Goal: Communication & Community: Answer question/provide support

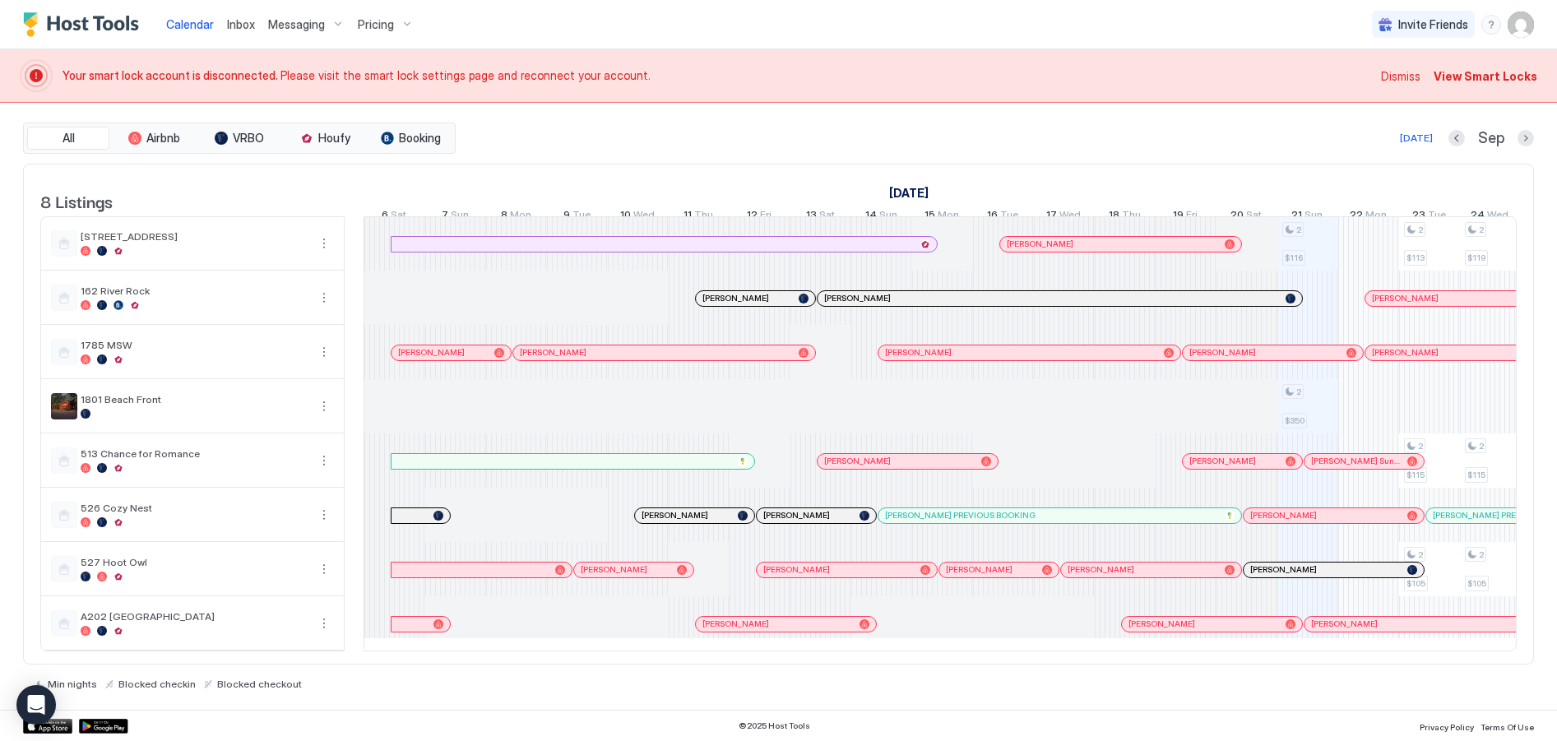
scroll to position [0, 914]
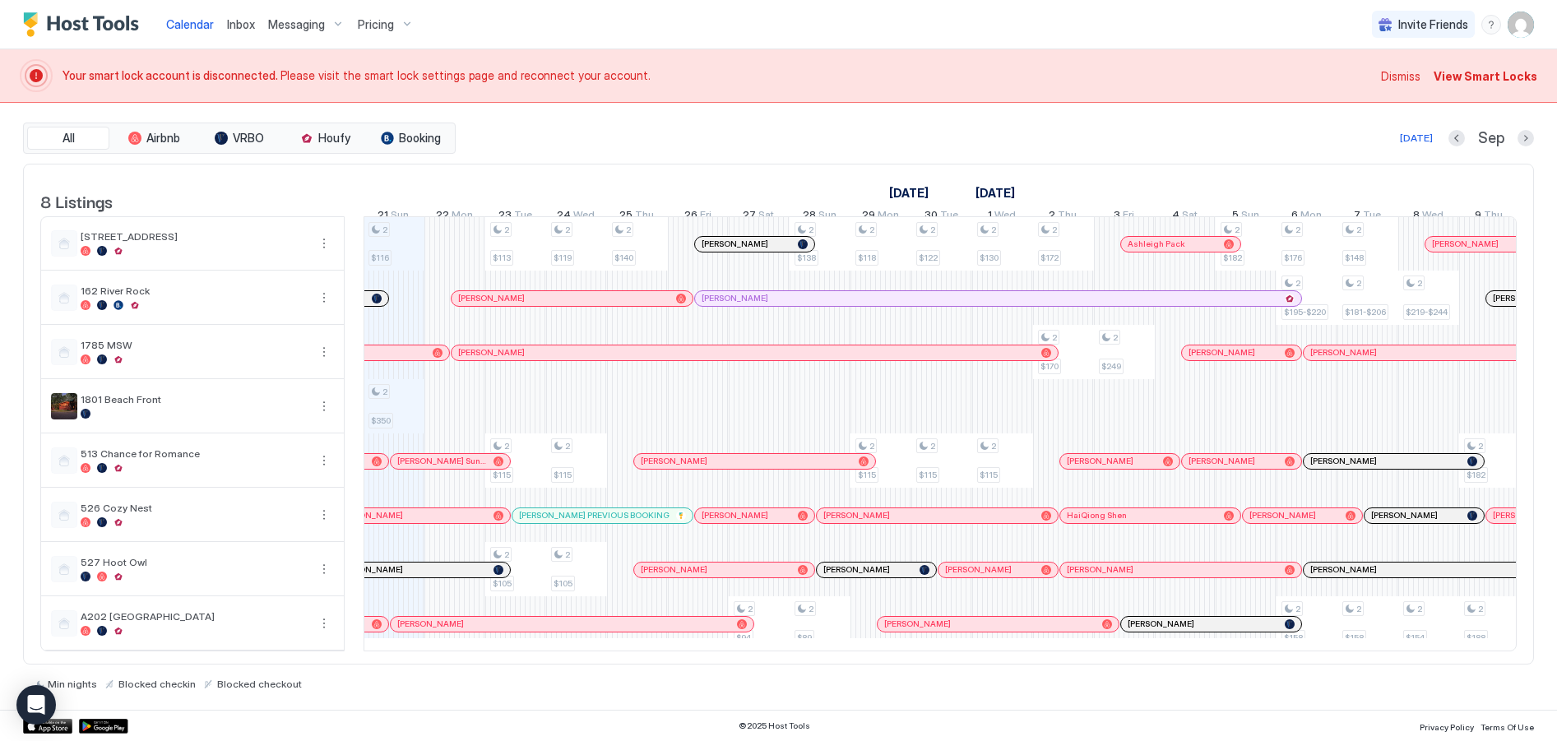
click at [1462, 75] on span "View Smart Locks" at bounding box center [1486, 75] width 104 height 17
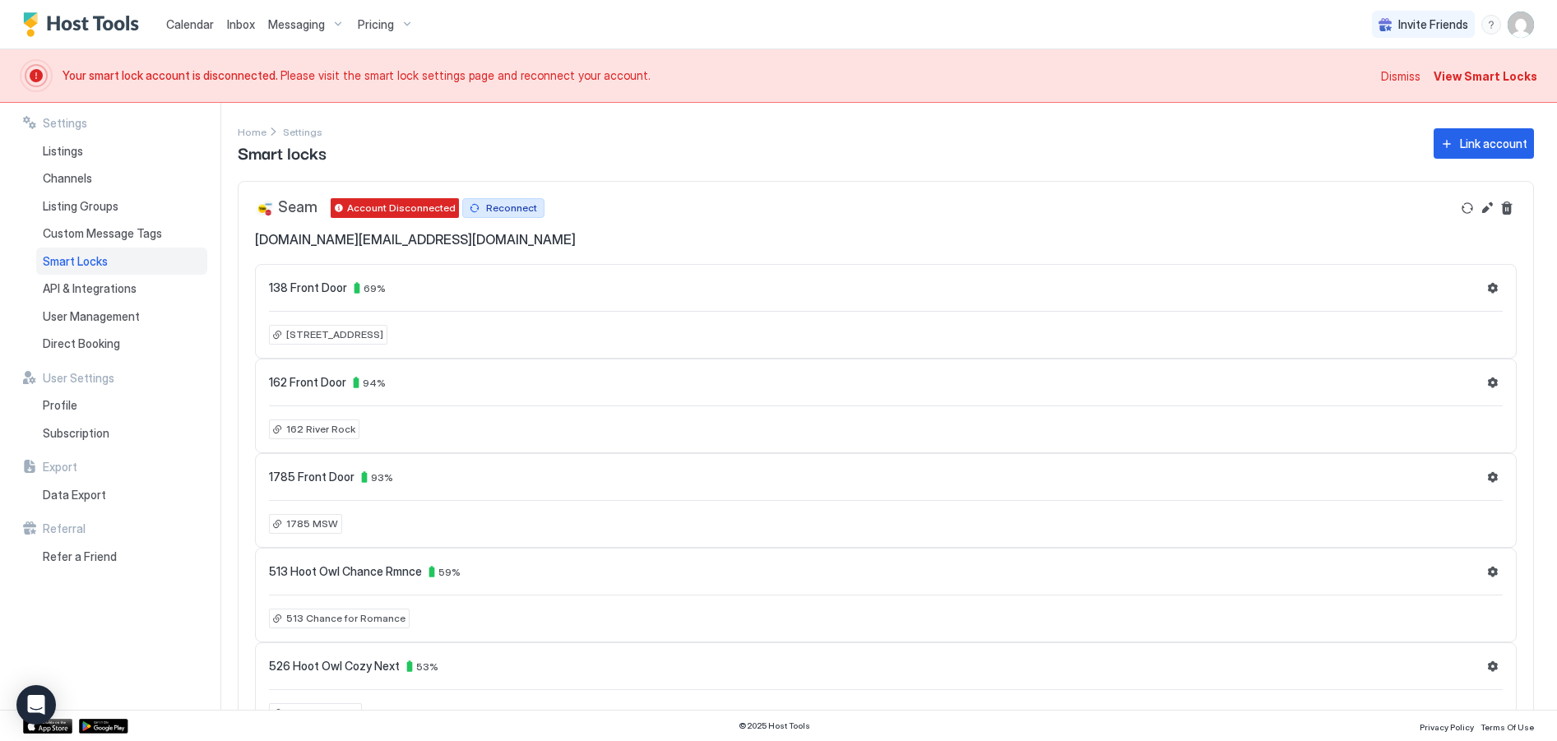
click at [486, 206] on div "Reconnect" at bounding box center [511, 208] width 51 height 15
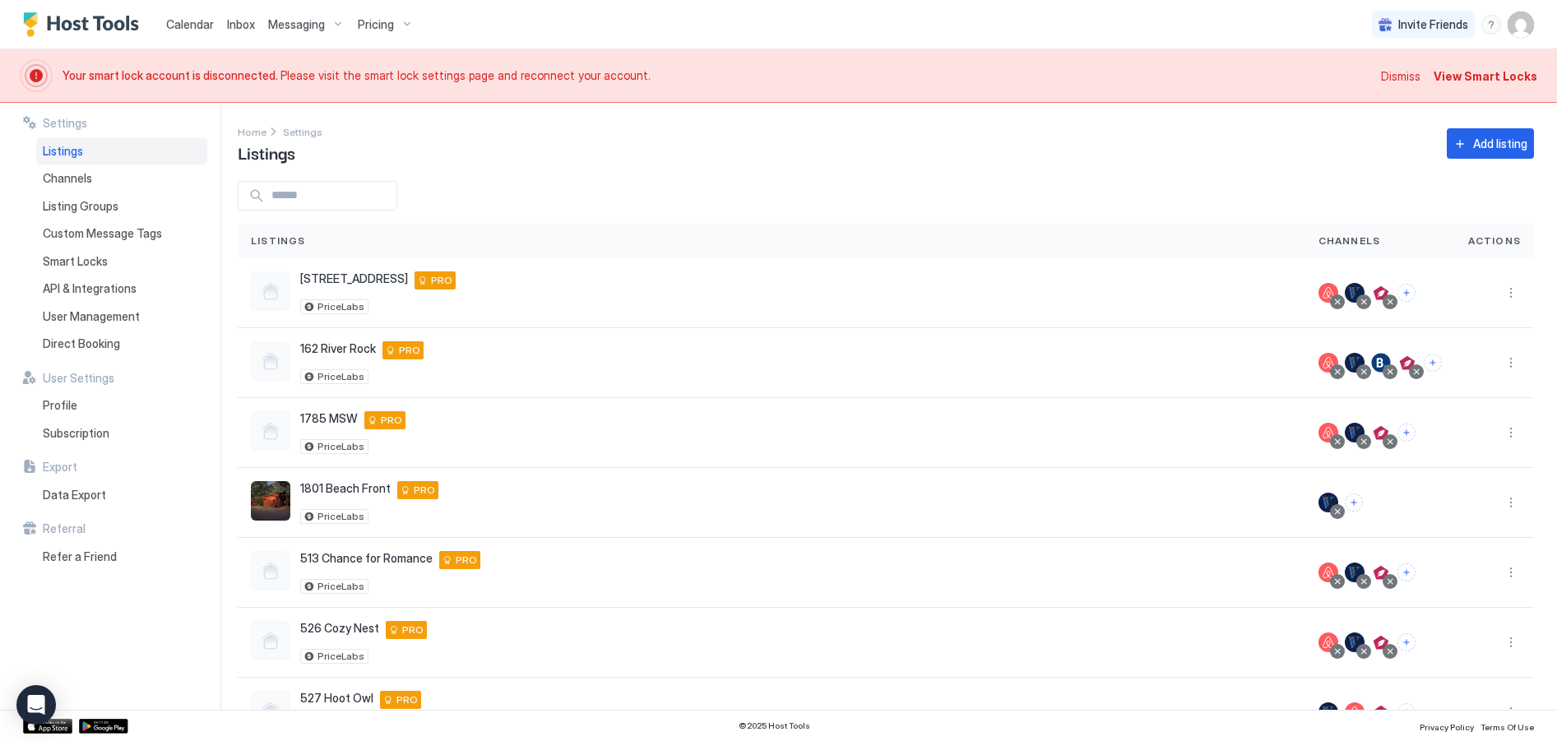
click at [1407, 72] on span "Dismiss" at bounding box center [1400, 75] width 39 height 17
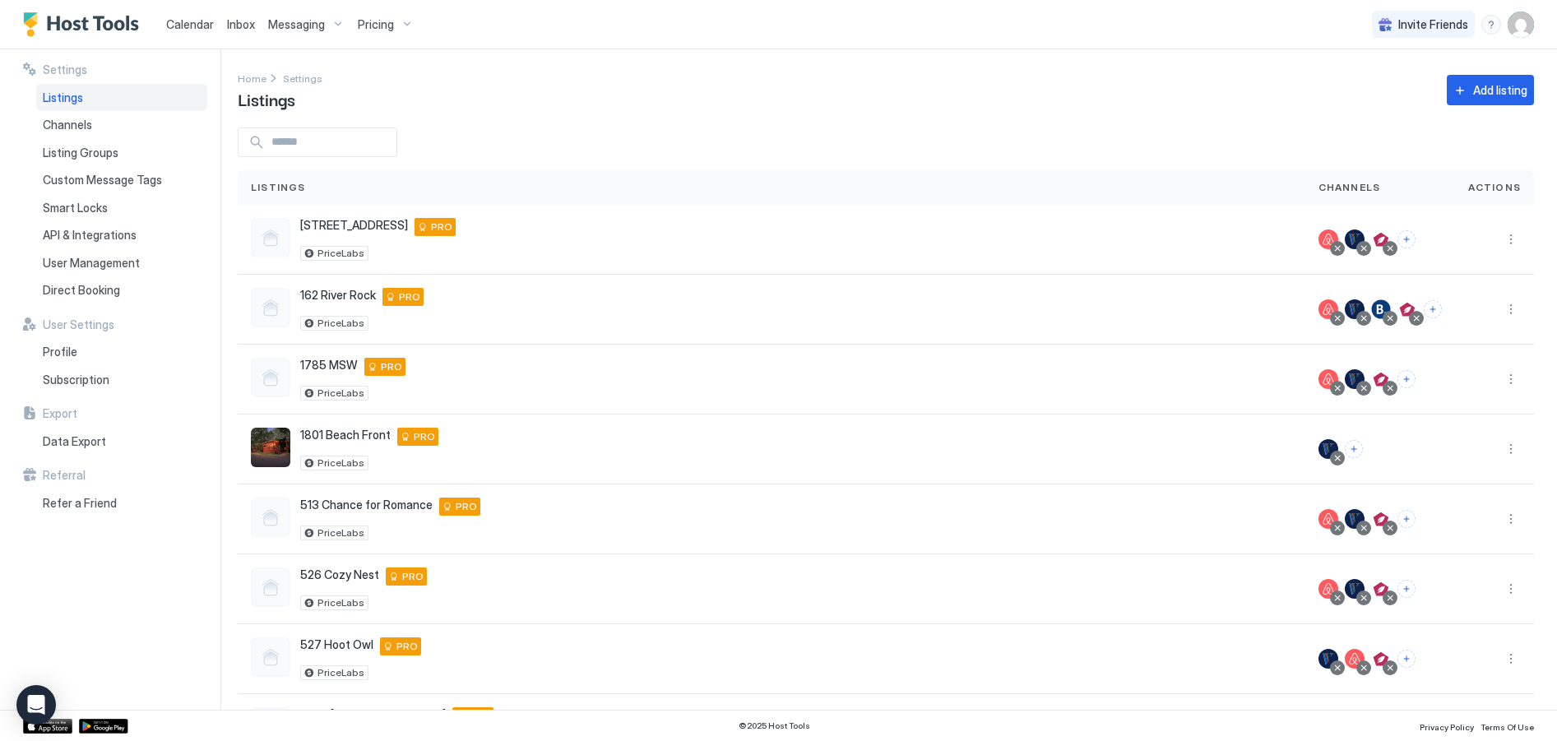
click at [204, 28] on span "Calendar" at bounding box center [190, 24] width 48 height 14
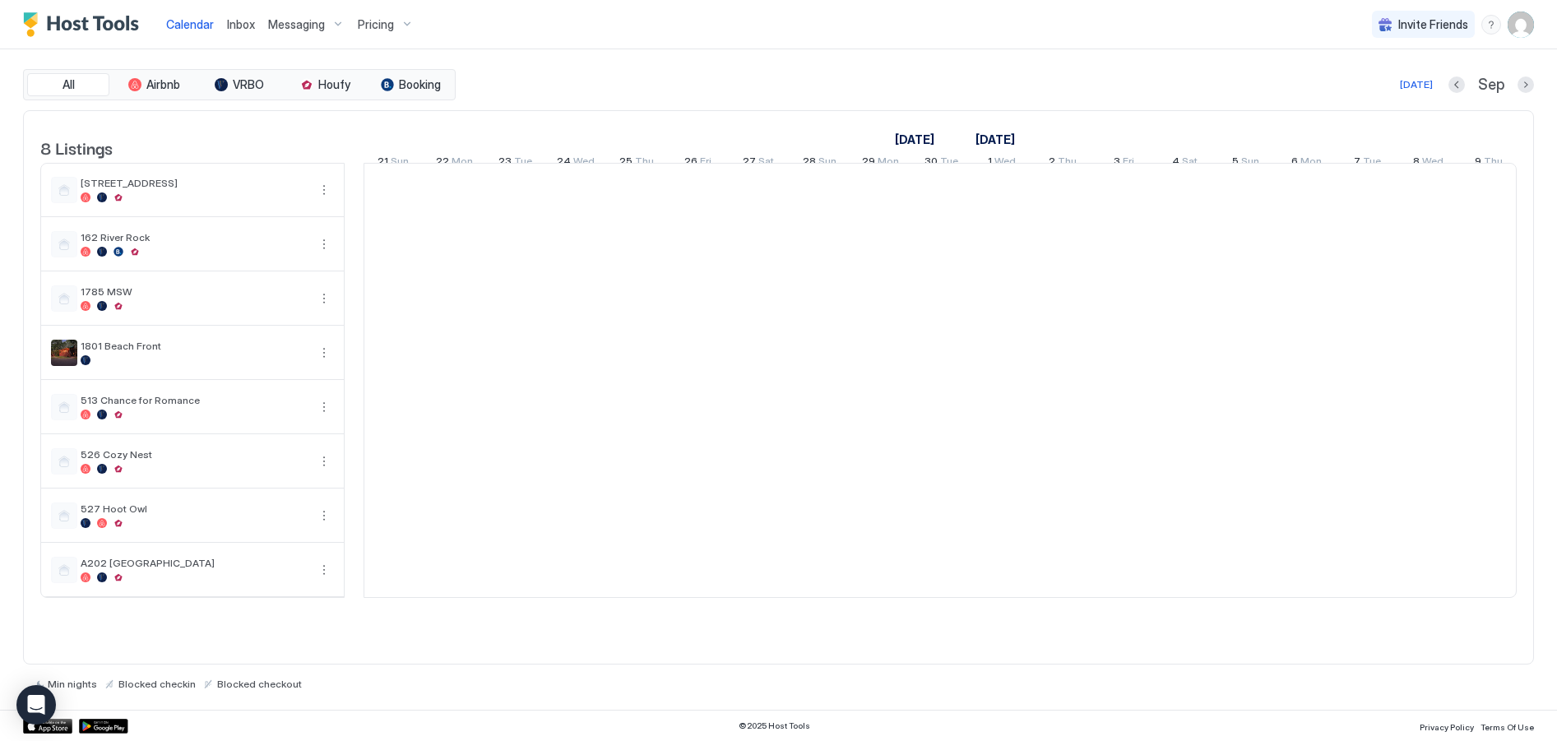
scroll to position [0, 914]
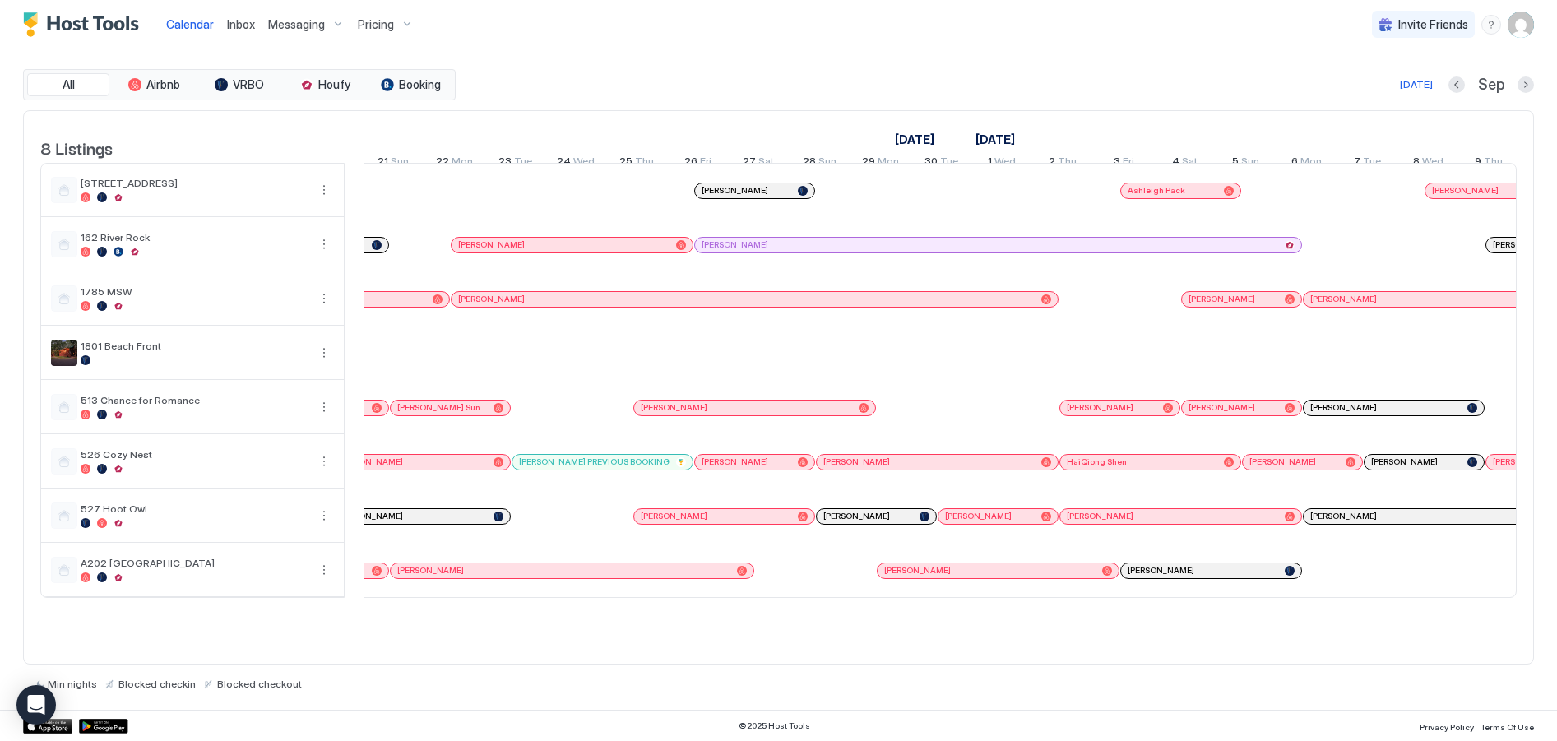
click at [1525, 78] on button "Next month" at bounding box center [1526, 85] width 16 height 16
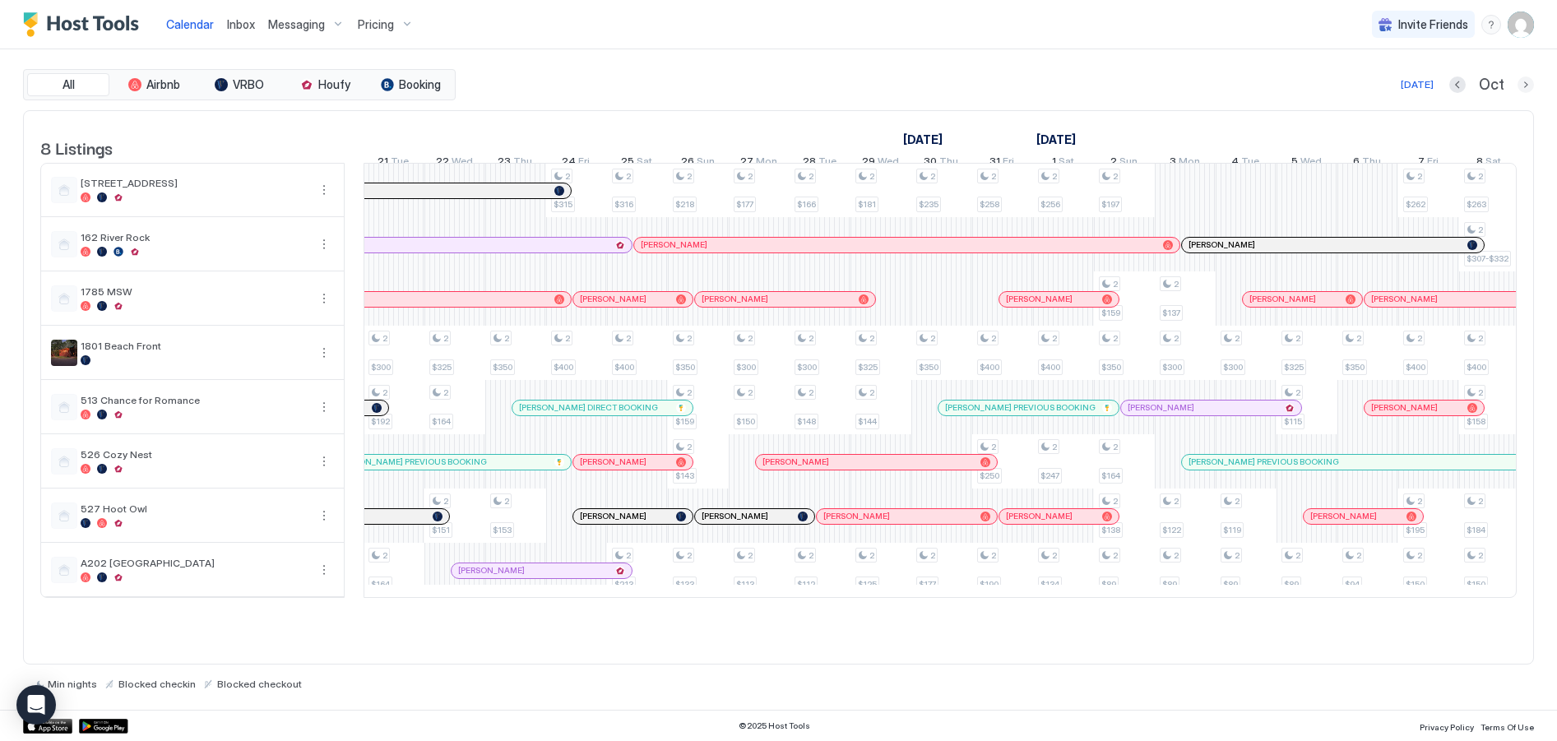
click at [1525, 82] on button "Next month" at bounding box center [1526, 85] width 16 height 16
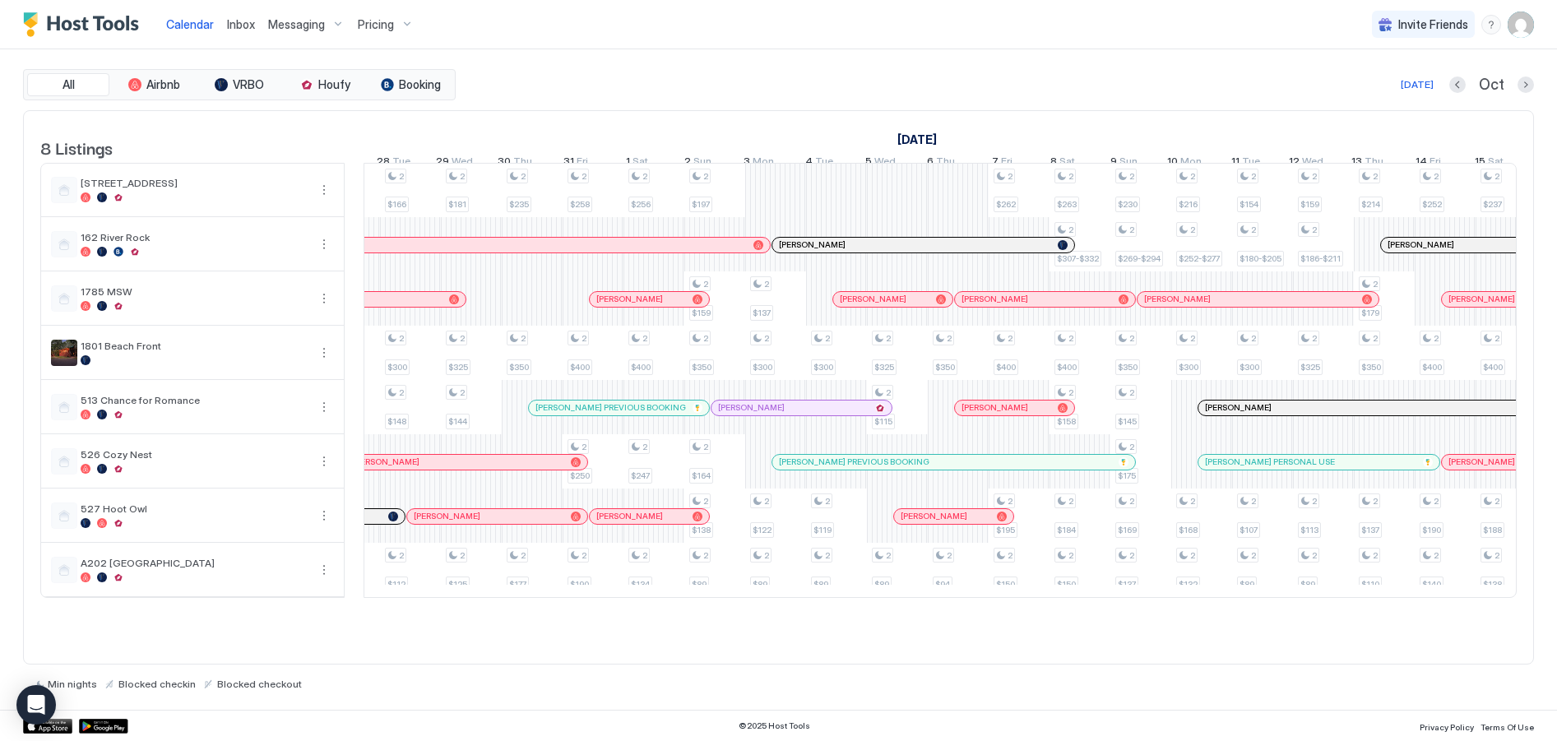
scroll to position [0, 654]
click at [1421, 86] on div "[DATE]" at bounding box center [1417, 84] width 33 height 15
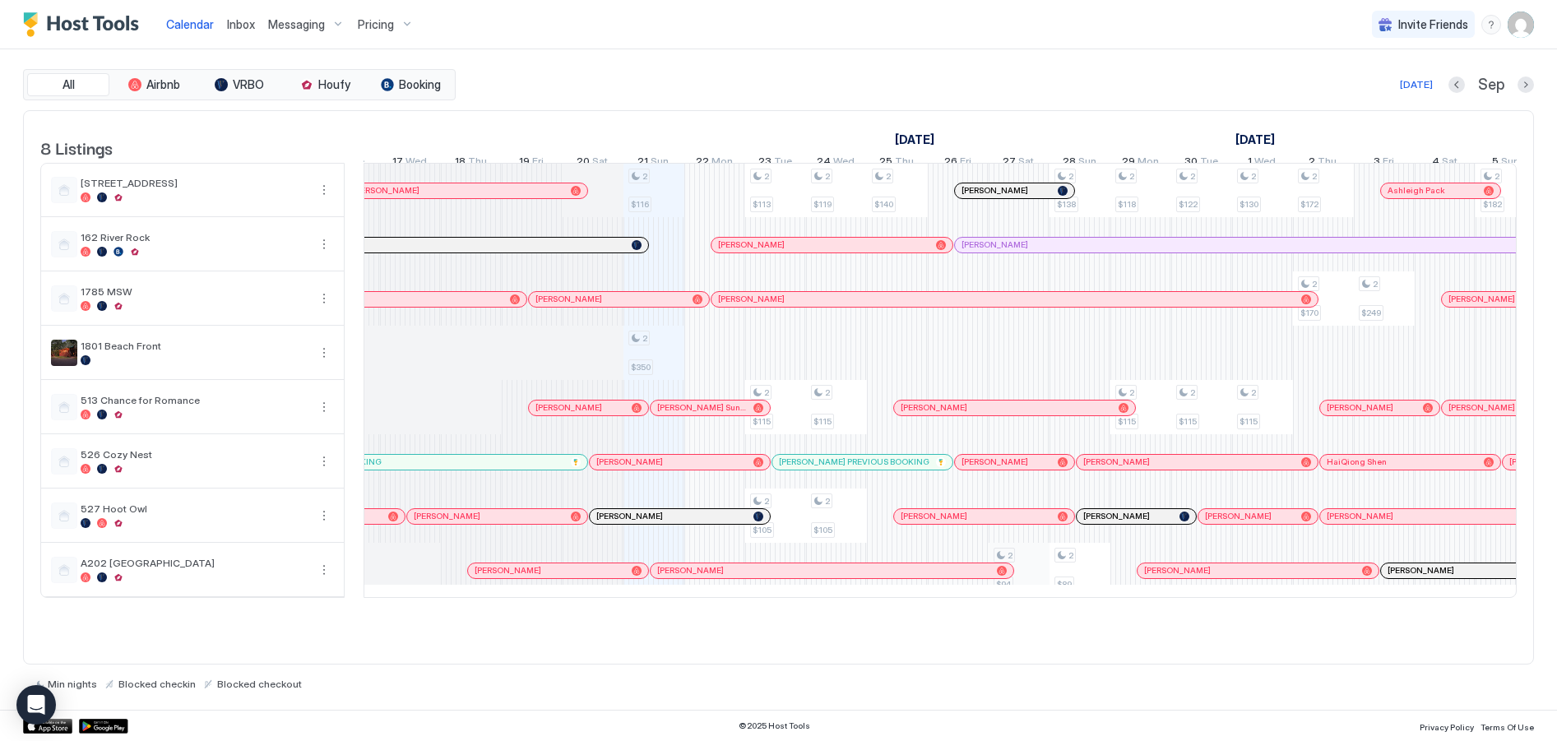
scroll to position [0, 914]
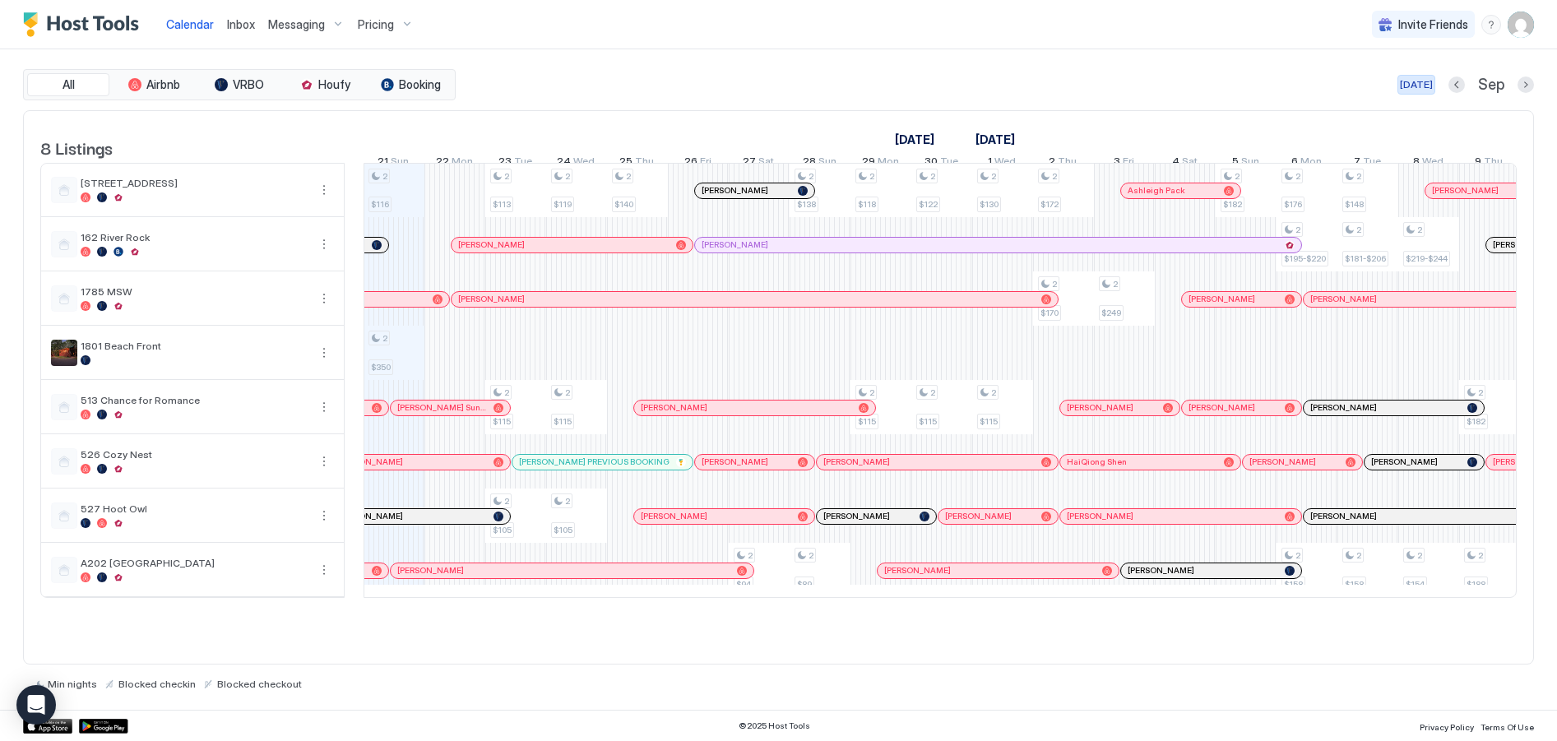
click at [1419, 84] on div "[DATE]" at bounding box center [1416, 84] width 33 height 15
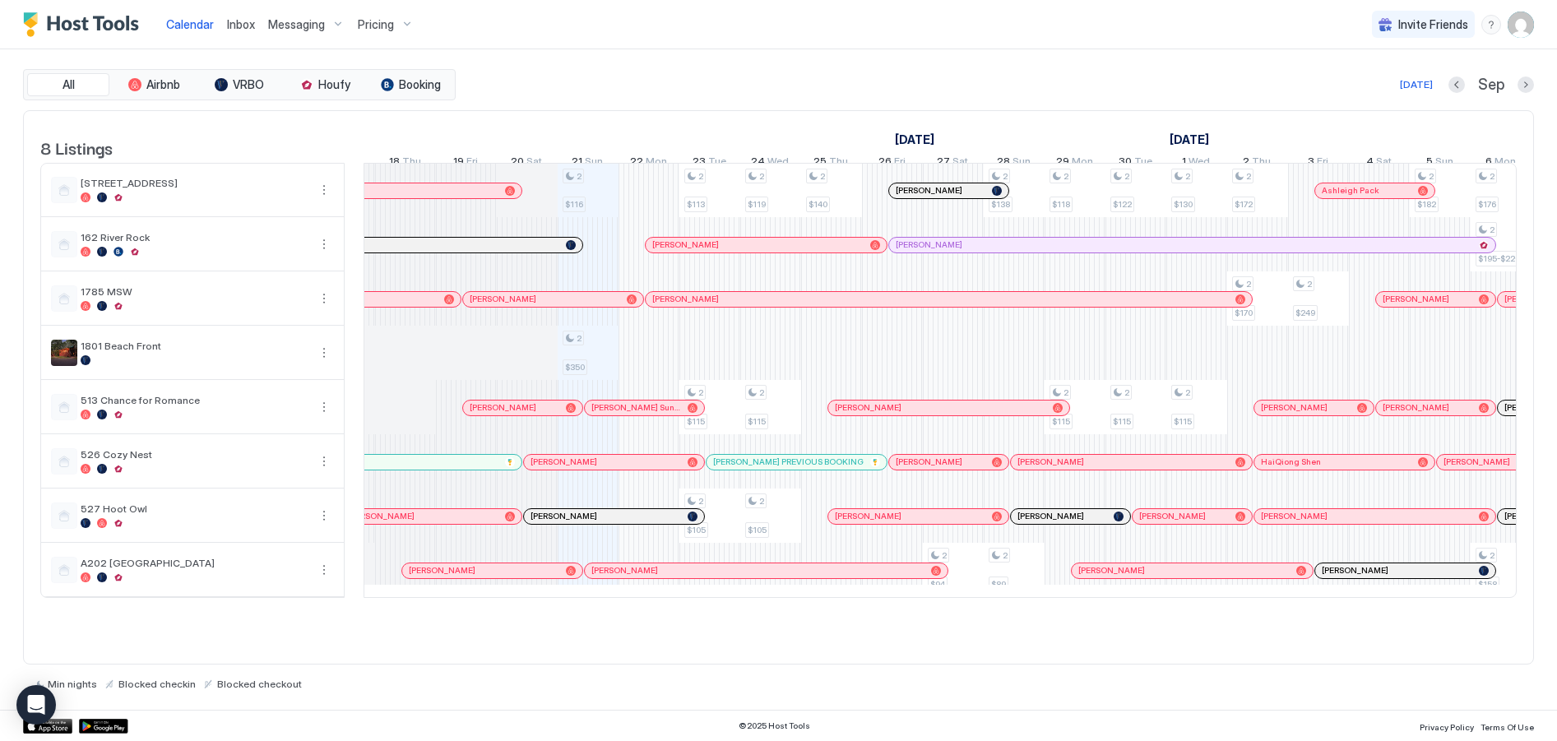
scroll to position [0, 736]
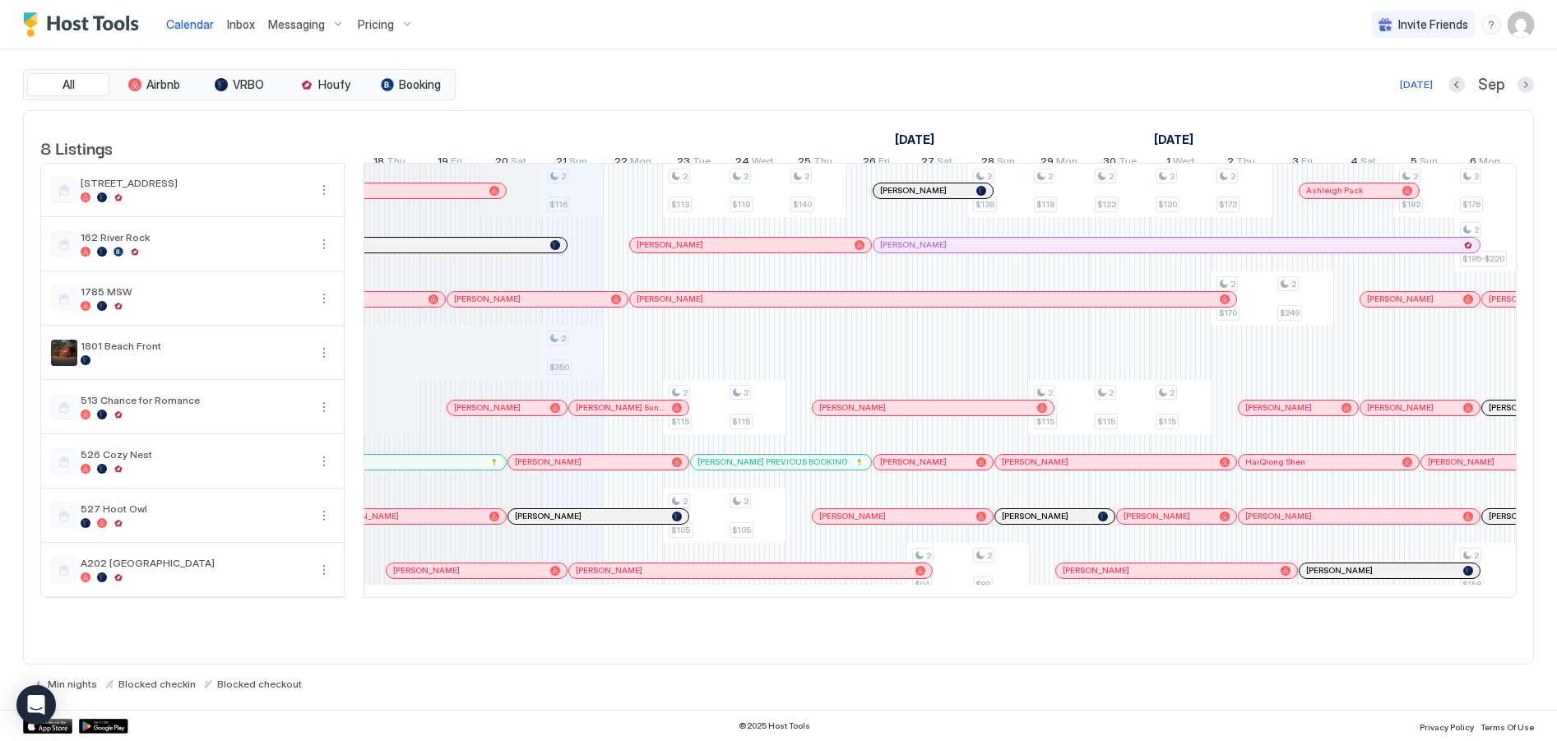
click at [939, 197] on div at bounding box center [939, 190] width 13 height 13
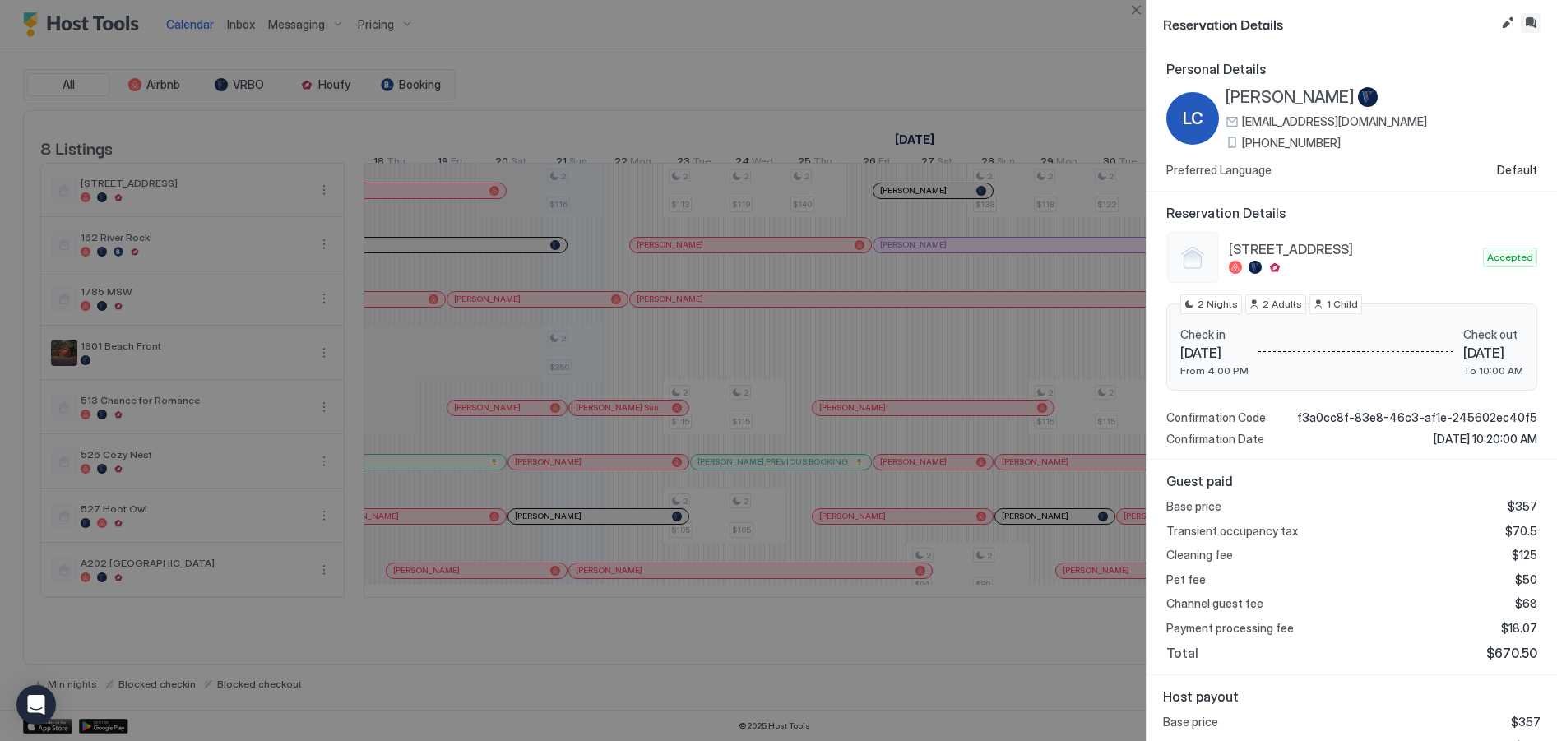
click at [1528, 23] on button "Inbox" at bounding box center [1531, 23] width 20 height 20
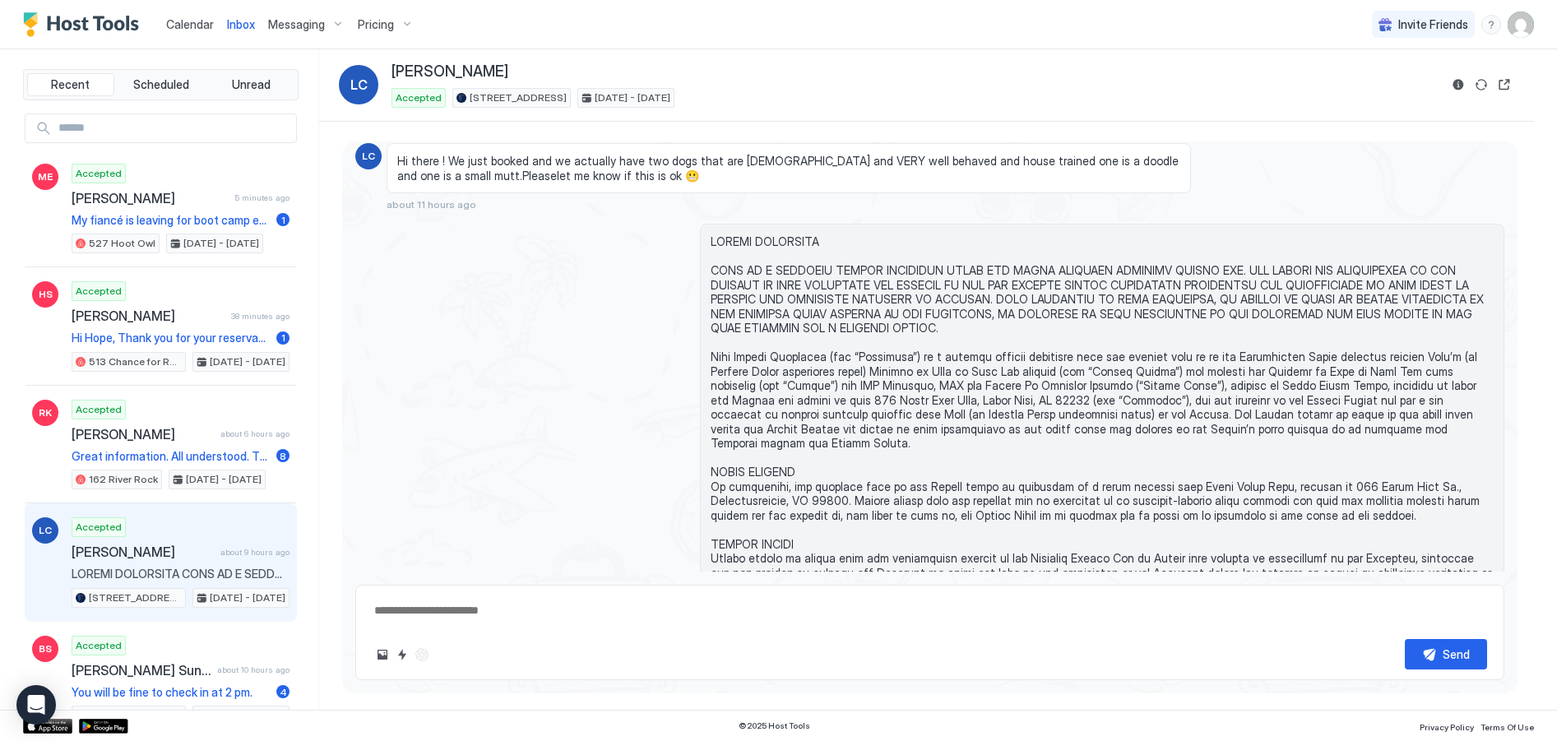
scroll to position [344, 0]
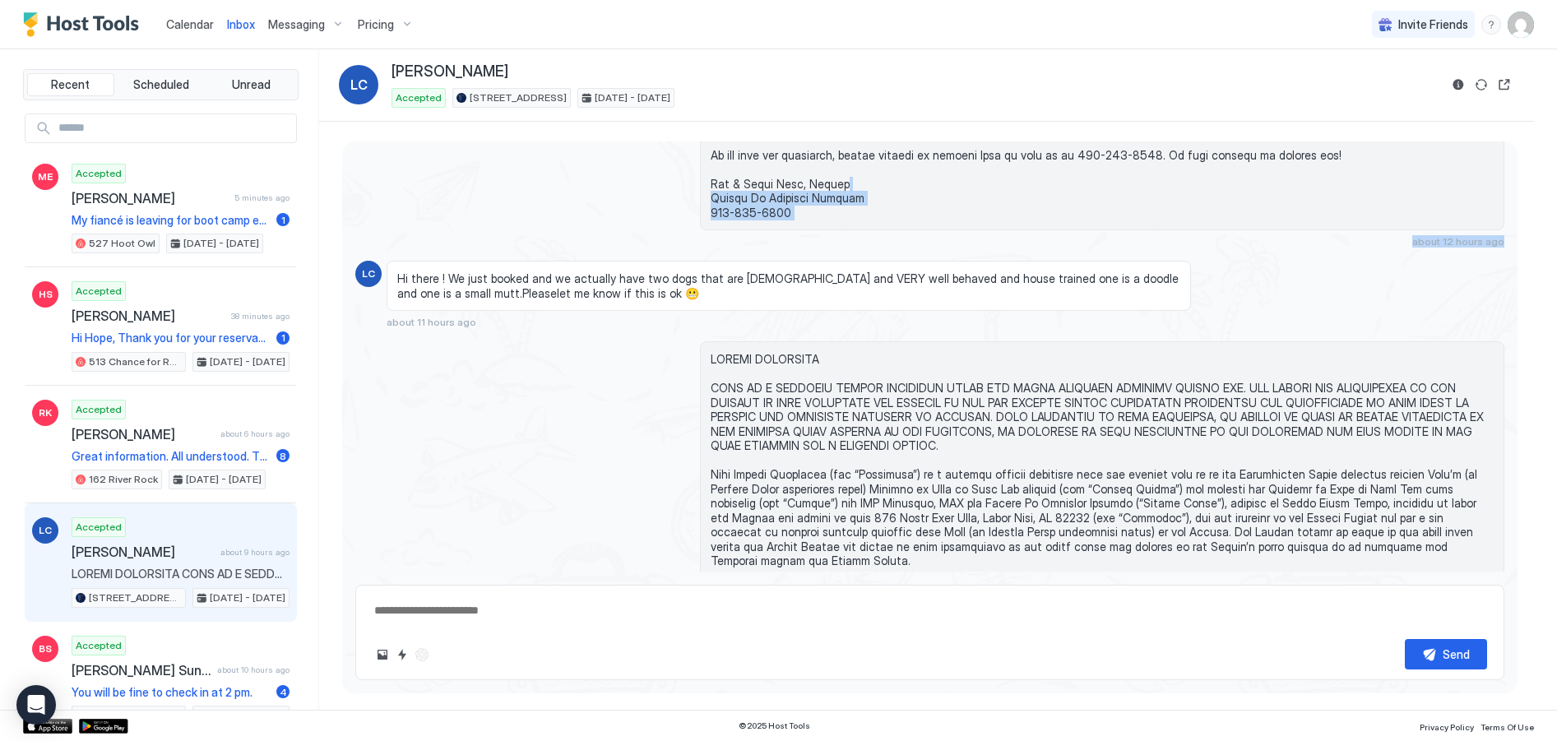
drag, startPoint x: 1518, startPoint y: 246, endPoint x: 1511, endPoint y: 194, distance: 52.4
click at [1508, 188] on div "Loading messages... [DATE] about 12 hours ago LC Hi there ! We just booked and …" at bounding box center [926, 416] width 1215 height 589
click at [1441, 280] on div "LC Hi there ! We just booked and we actually have two dogs that are [DEMOGRAPHI…" at bounding box center [929, 294] width 1149 height 67
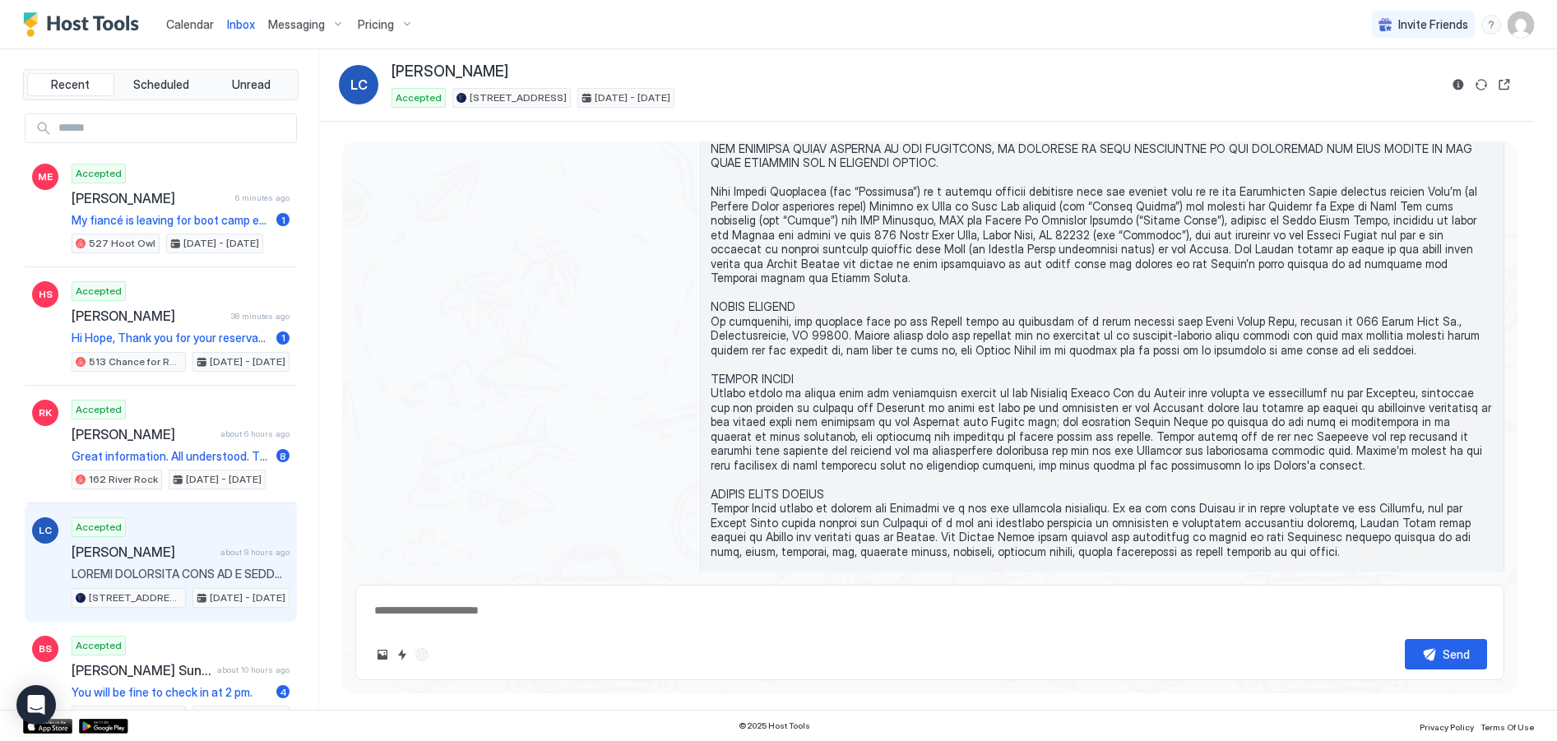
scroll to position [0, 0]
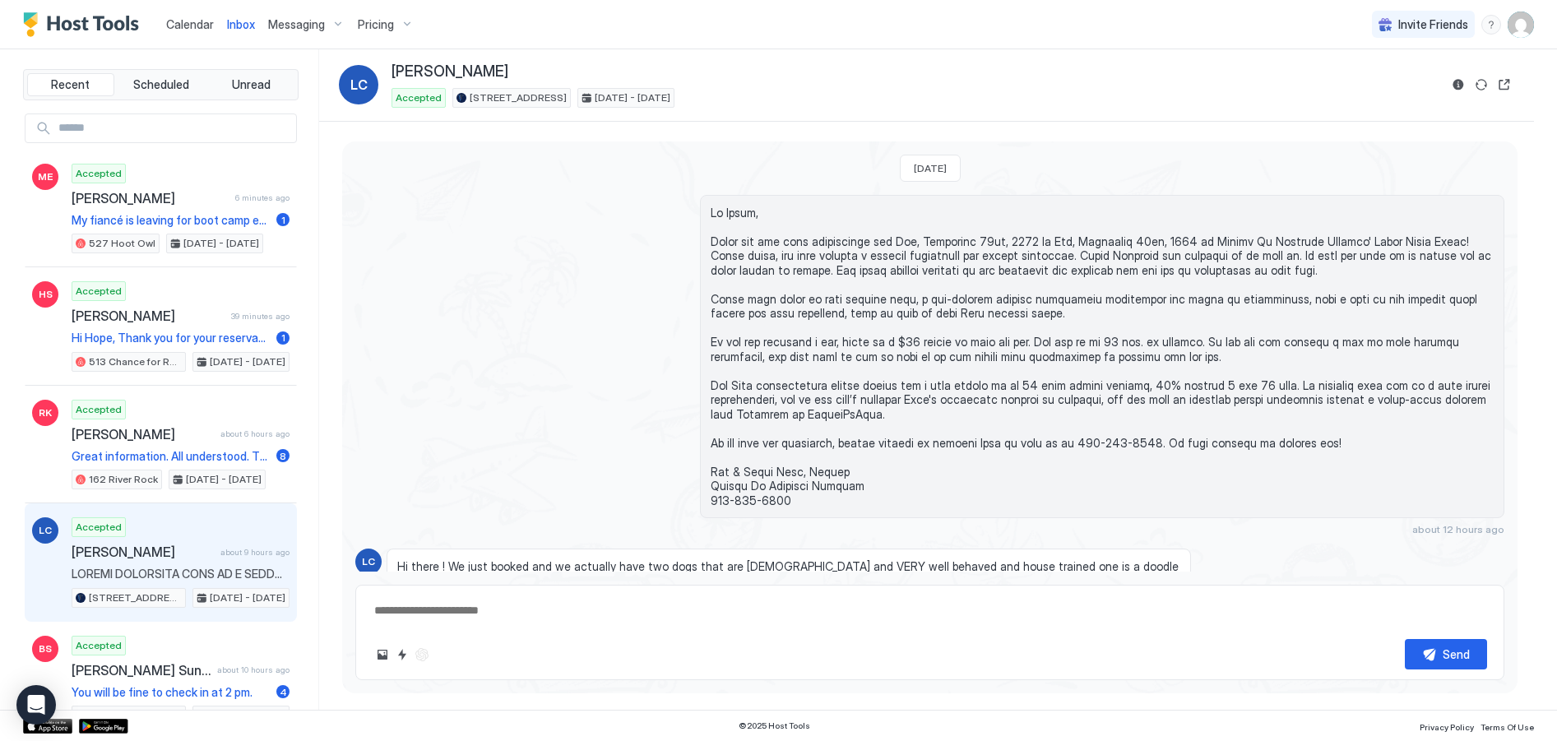
click at [193, 26] on span "Calendar" at bounding box center [190, 24] width 48 height 14
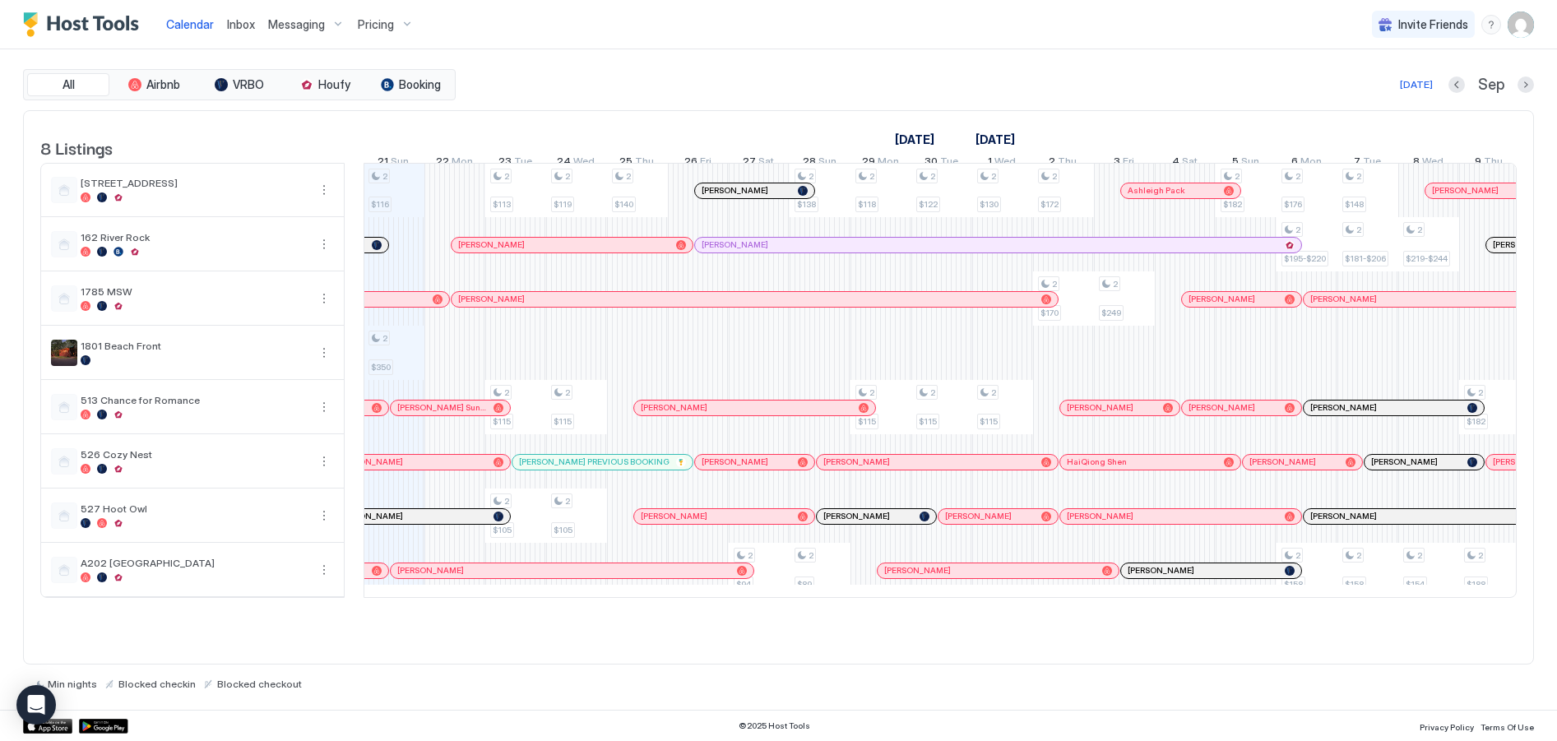
scroll to position [0, 883]
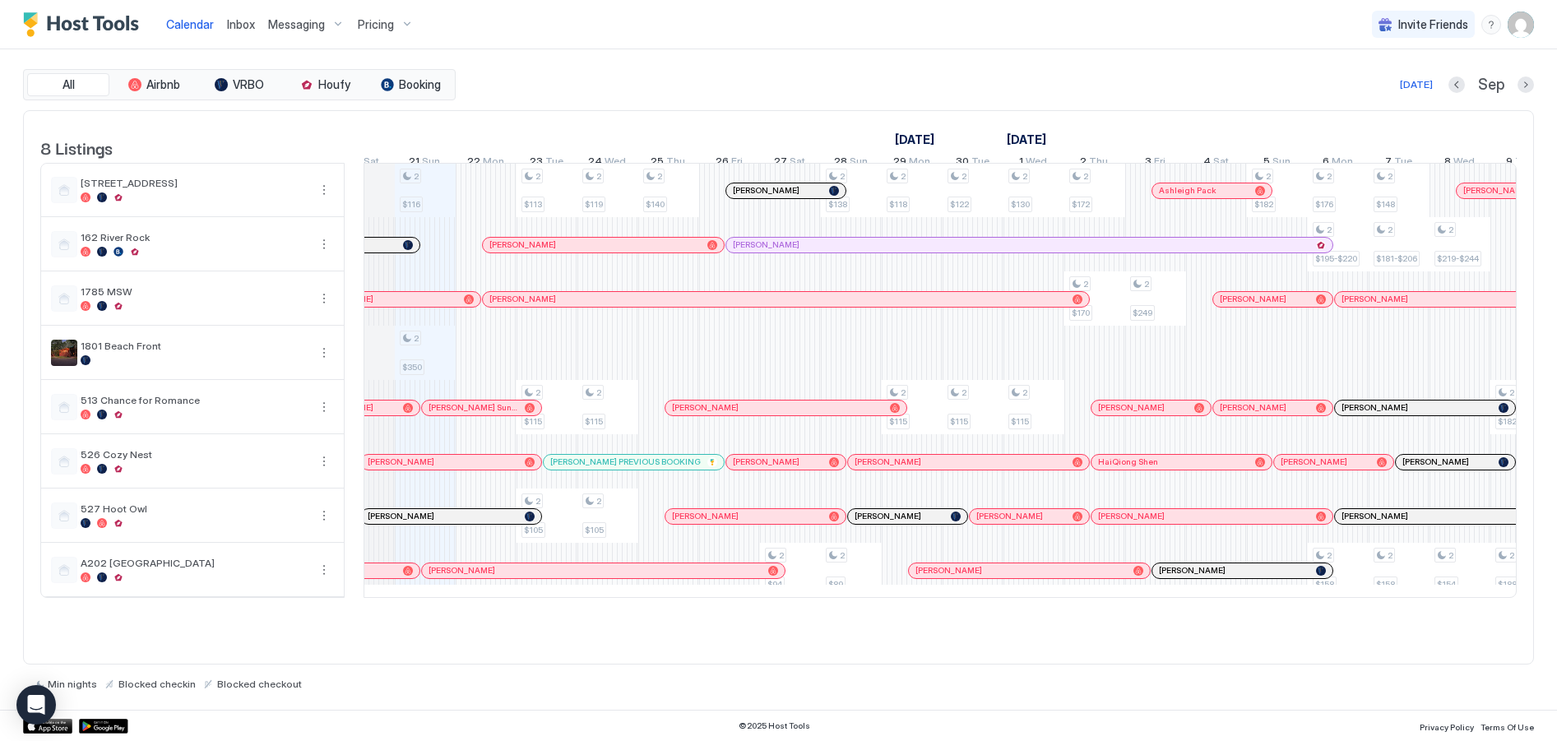
click at [767, 197] on div at bounding box center [766, 190] width 13 height 13
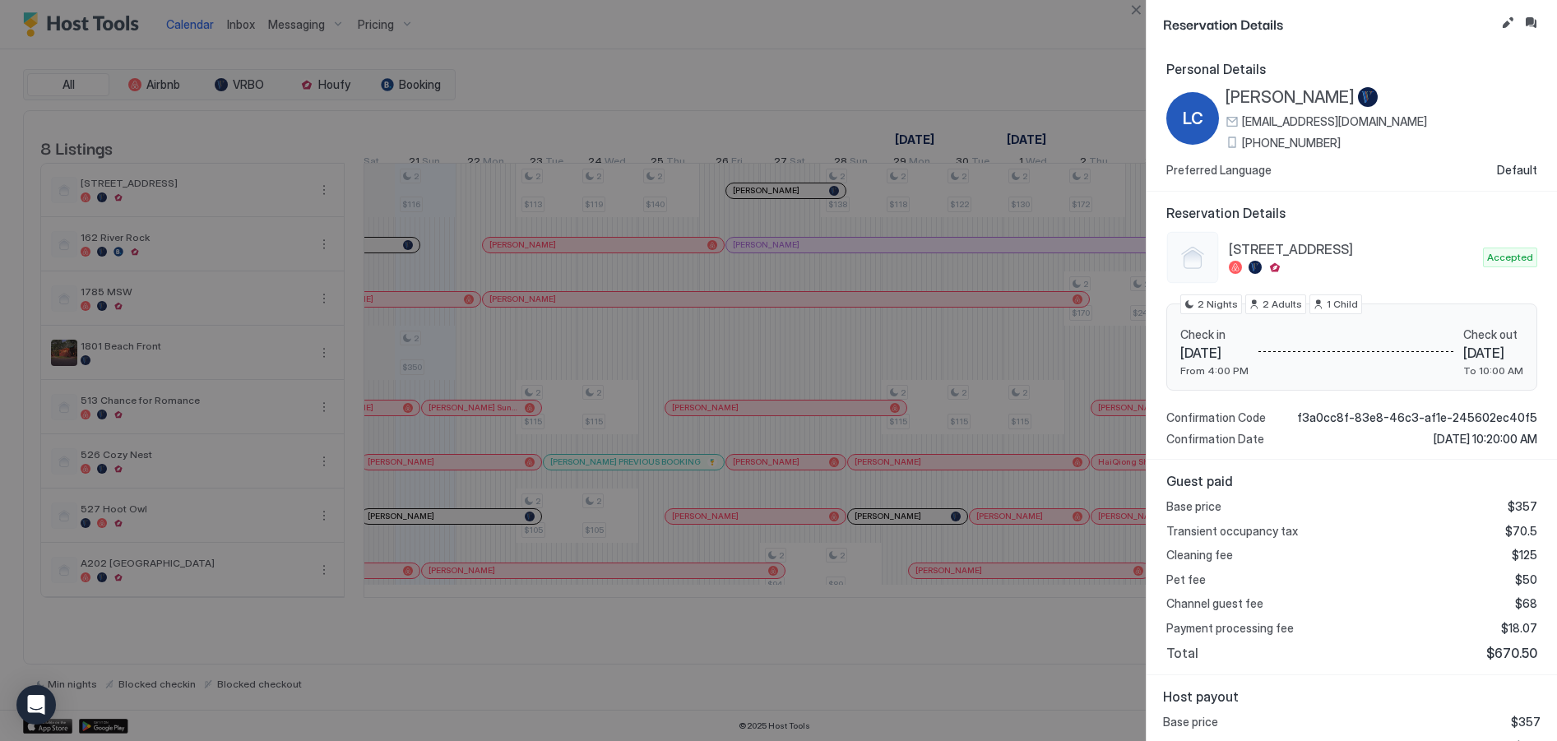
scroll to position [100, 0]
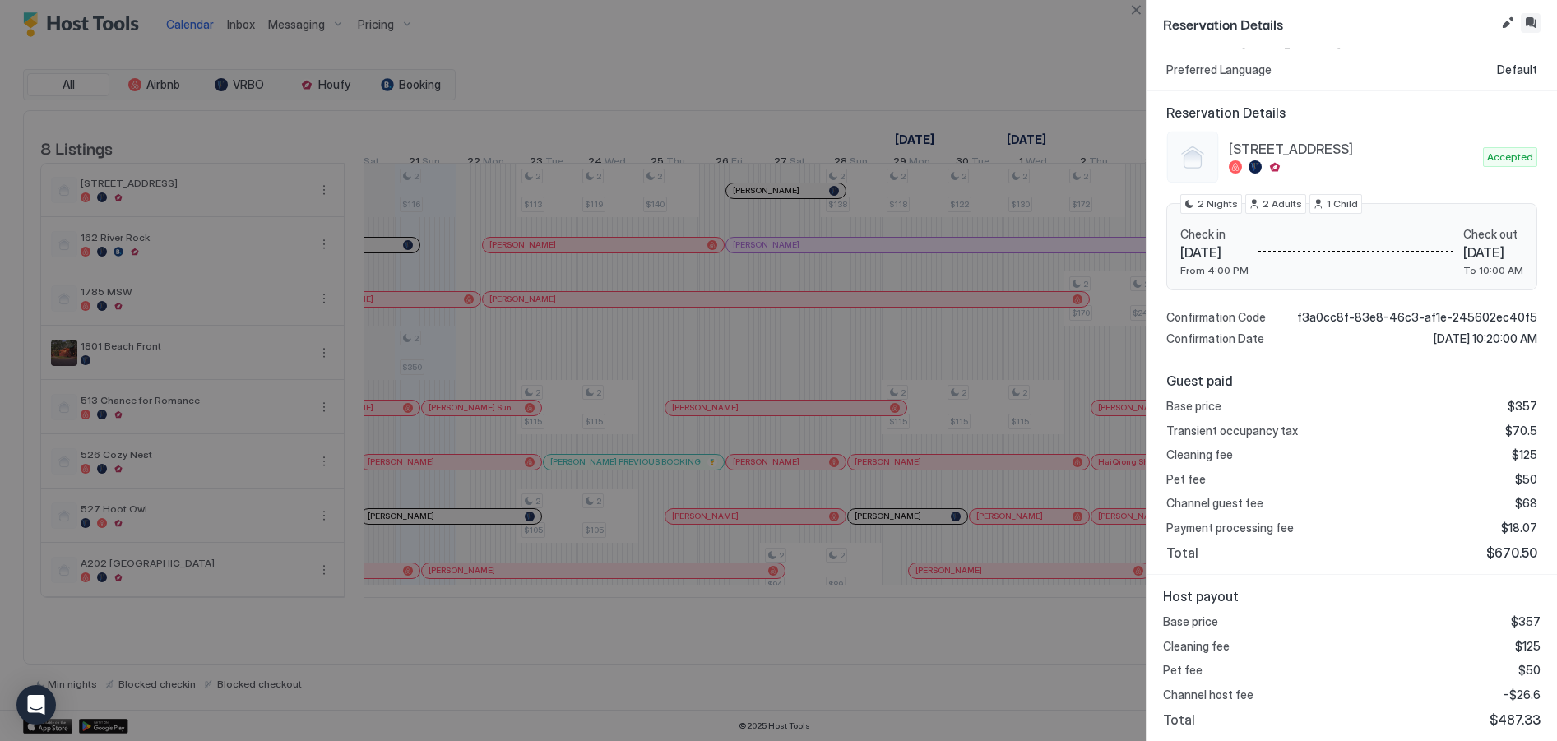
click at [1532, 19] on button "Inbox" at bounding box center [1531, 23] width 20 height 20
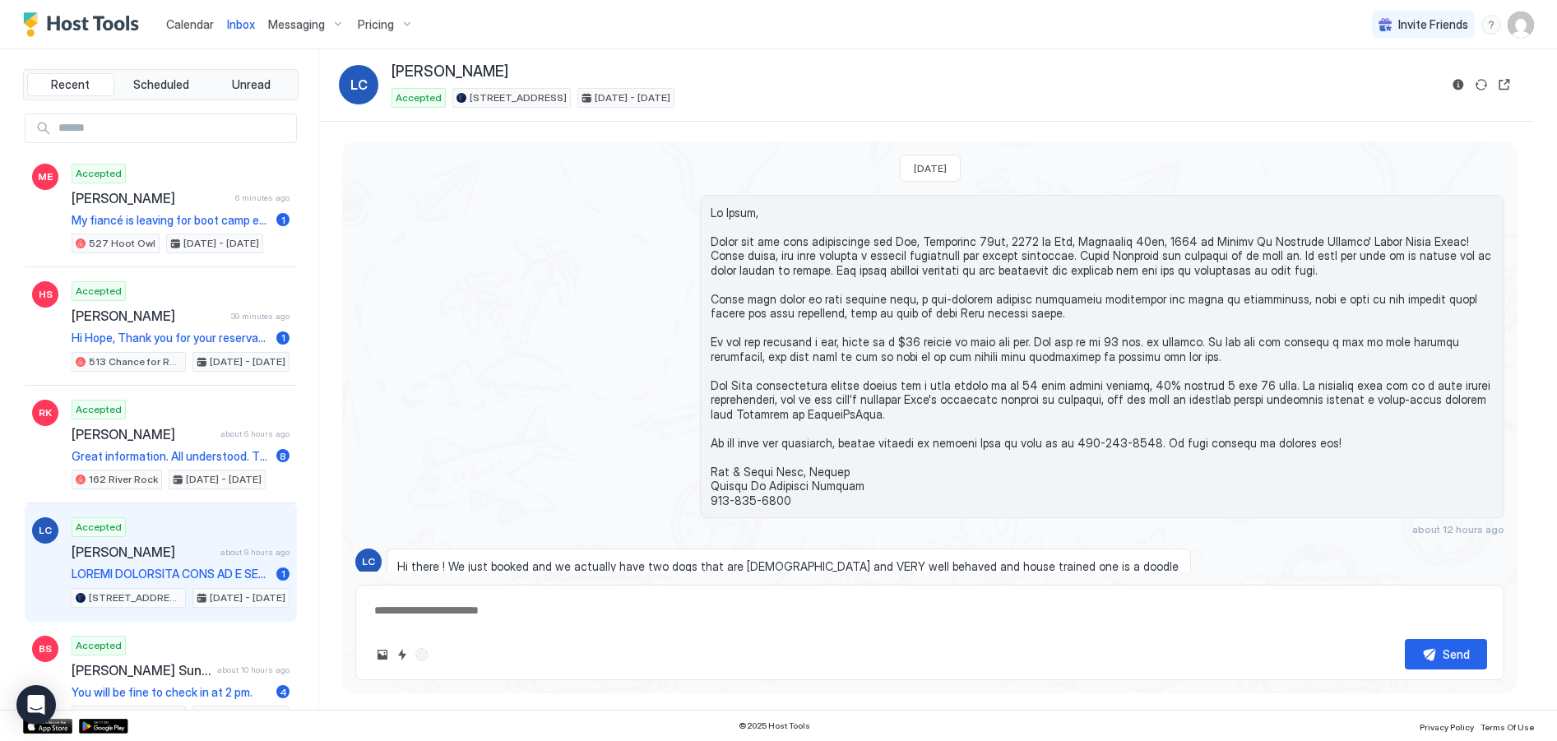
scroll to position [2263, 0]
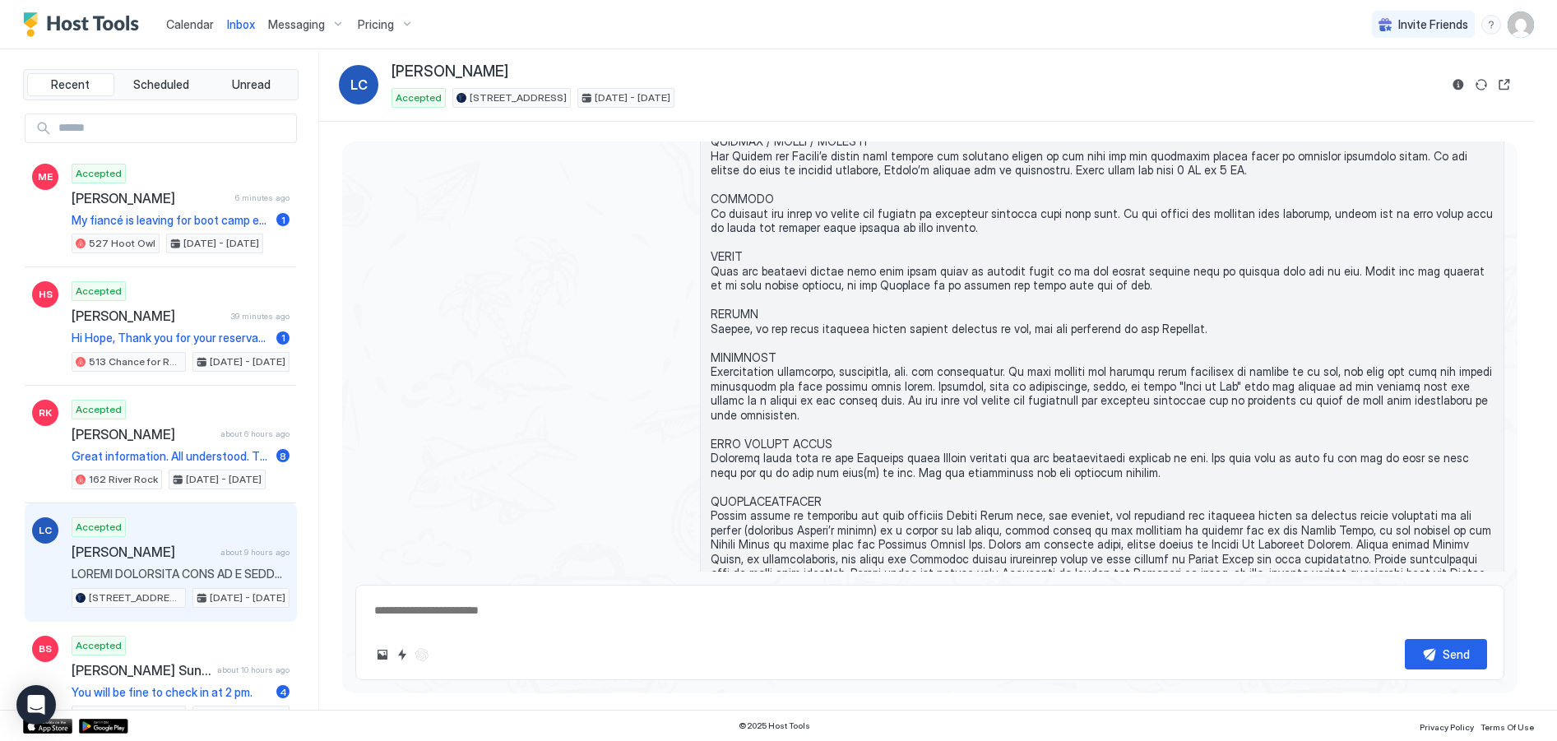
click at [540, 619] on textarea at bounding box center [930, 611] width 1115 height 30
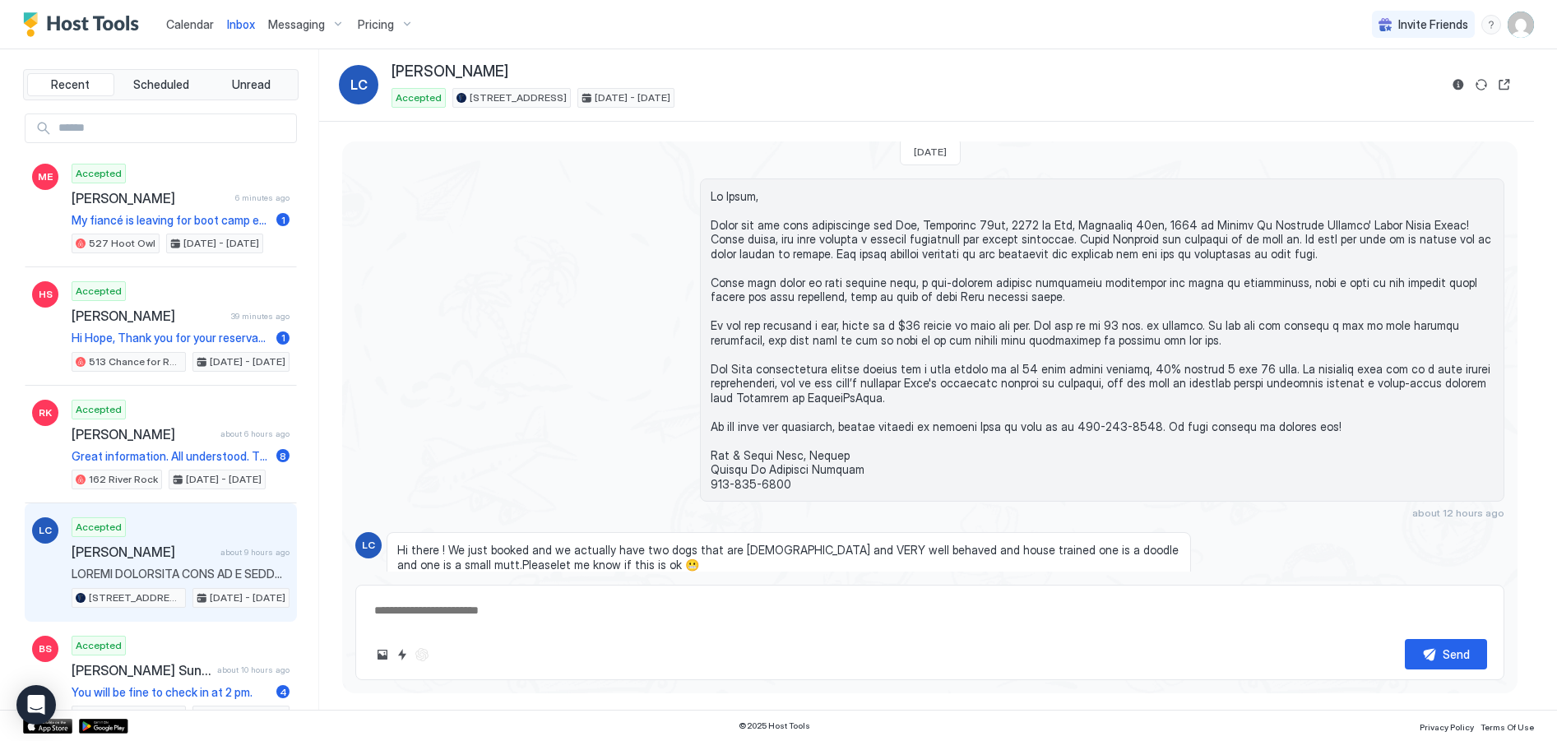
scroll to position [0, 0]
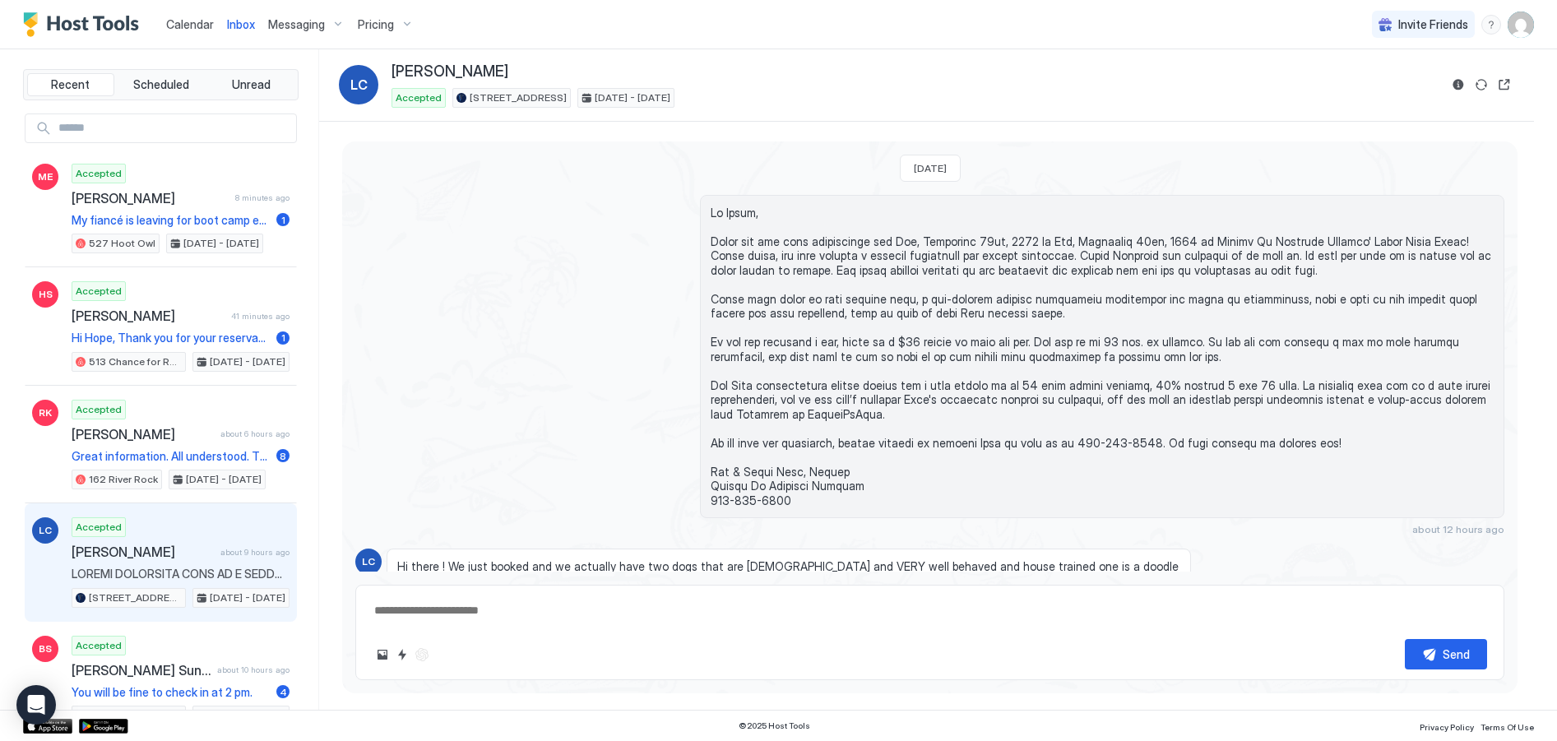
click at [194, 26] on span "Calendar" at bounding box center [190, 24] width 48 height 14
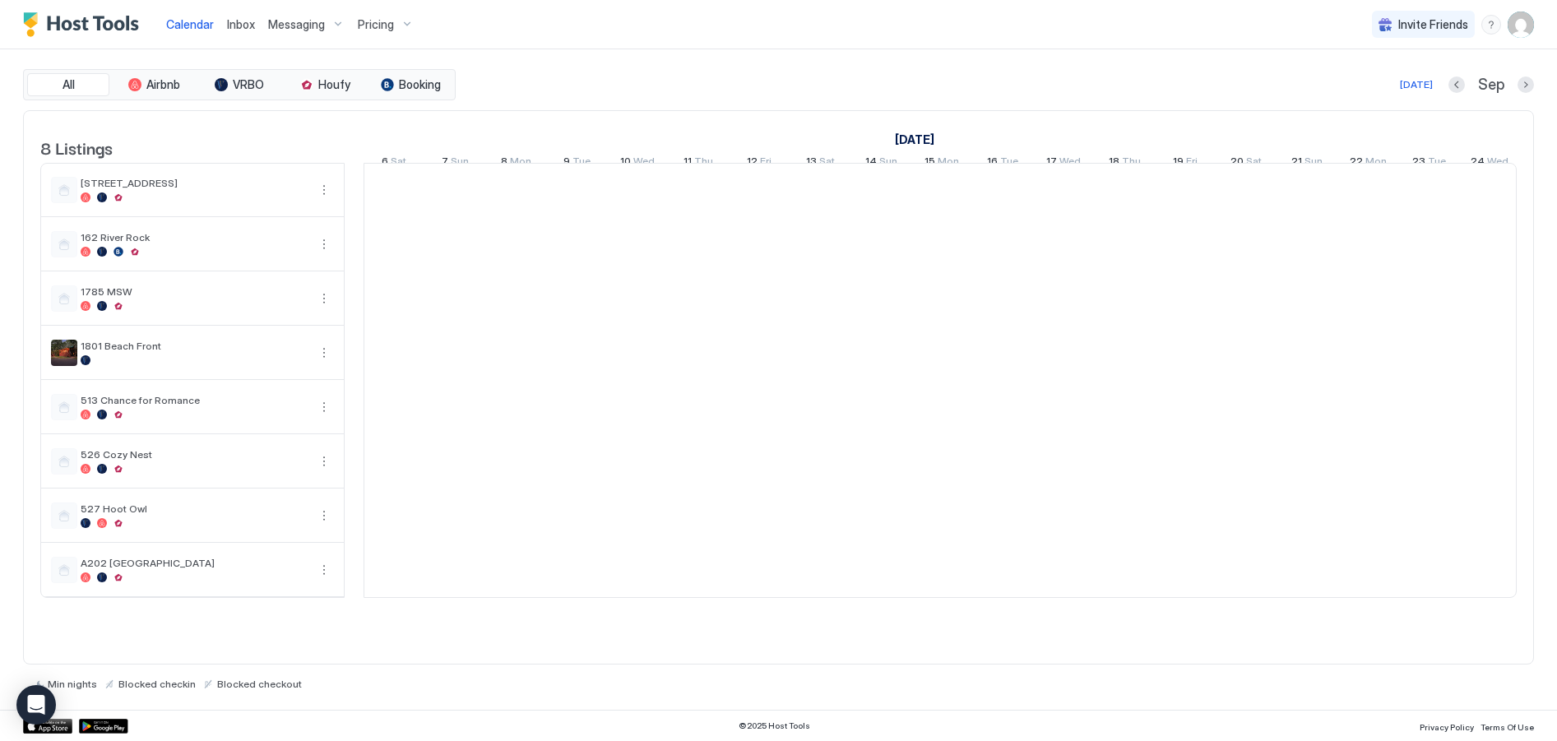
scroll to position [0, 914]
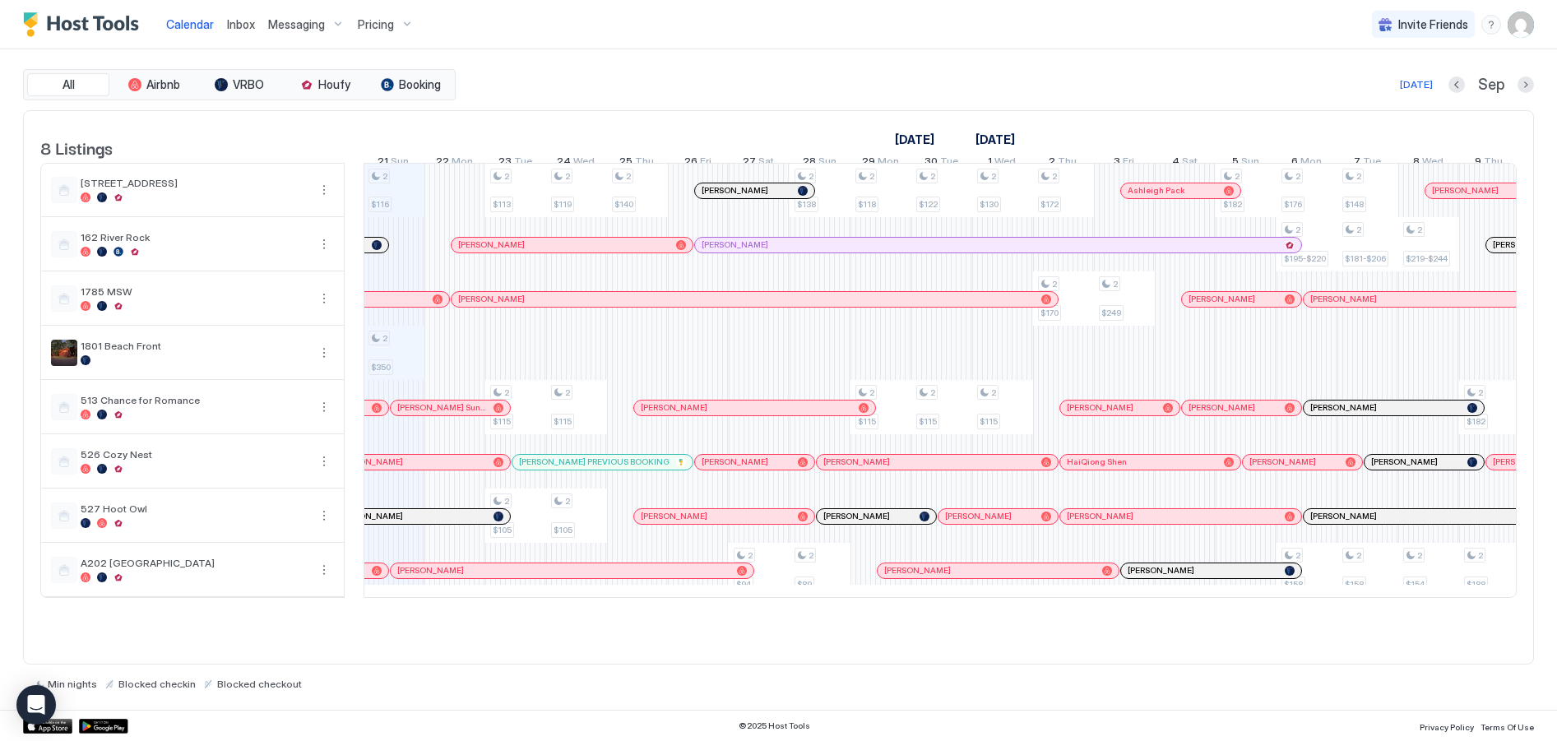
click at [385, 26] on span "Pricing" at bounding box center [376, 24] width 36 height 15
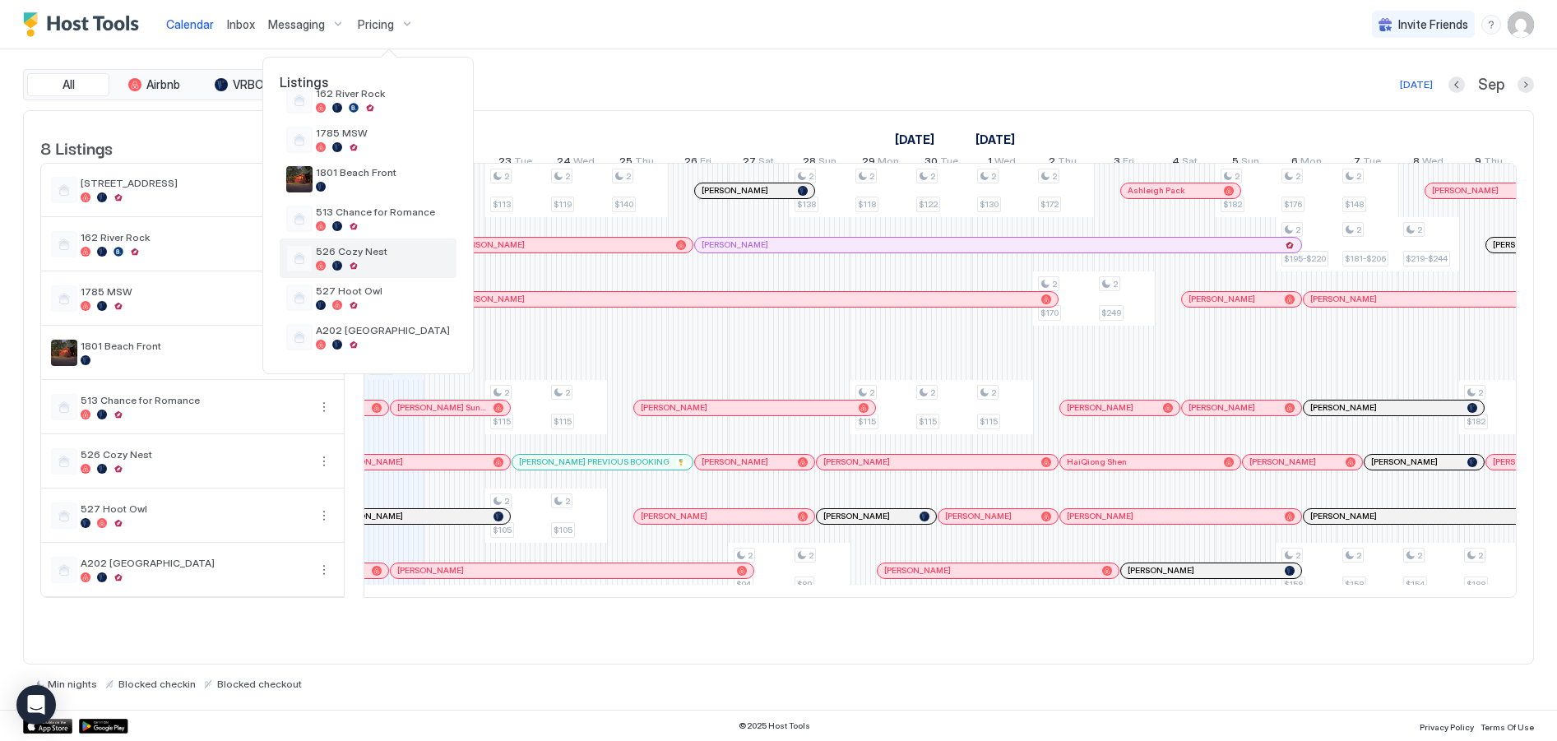
scroll to position [0, 0]
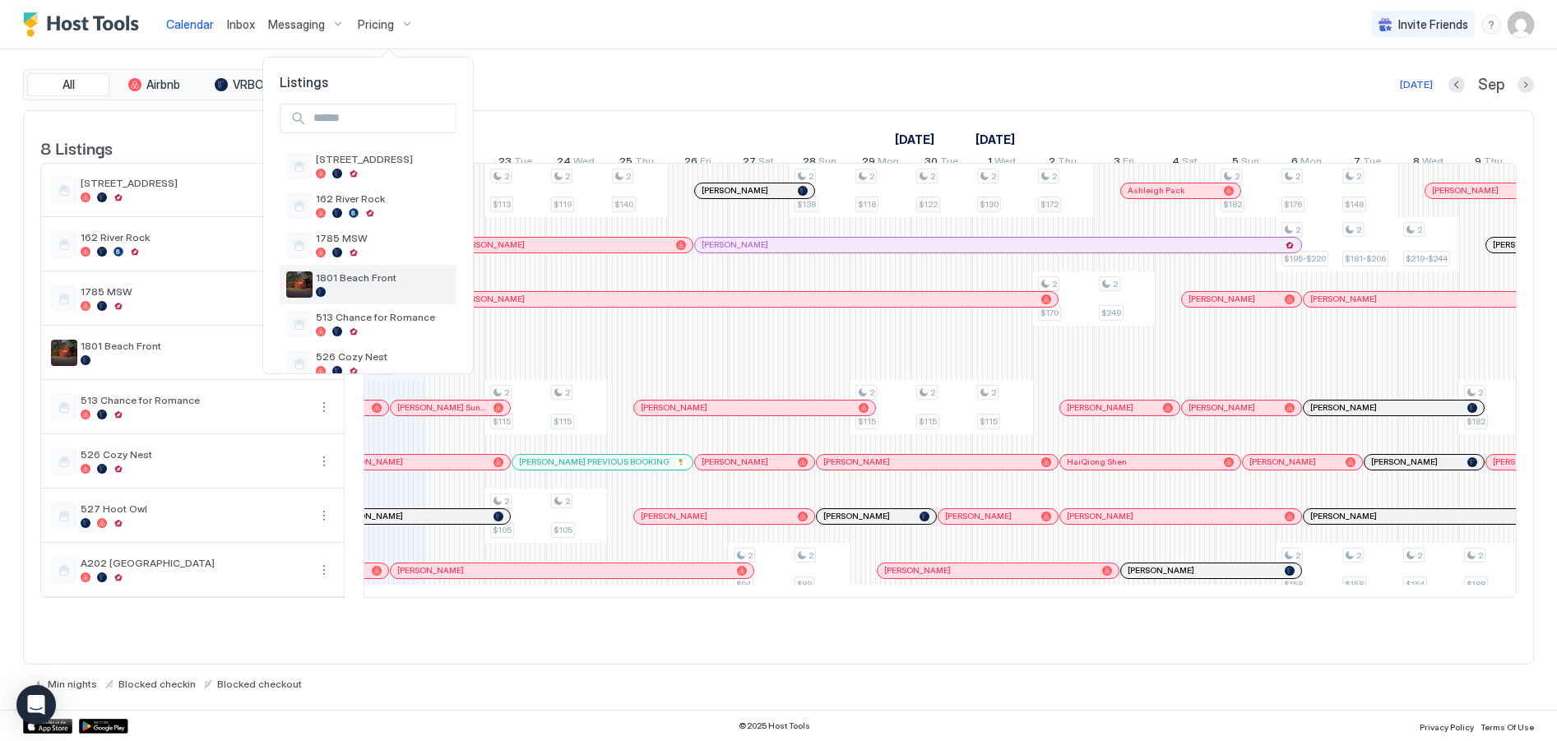
click at [348, 276] on span "1801 Beach Front" at bounding box center [383, 278] width 134 height 12
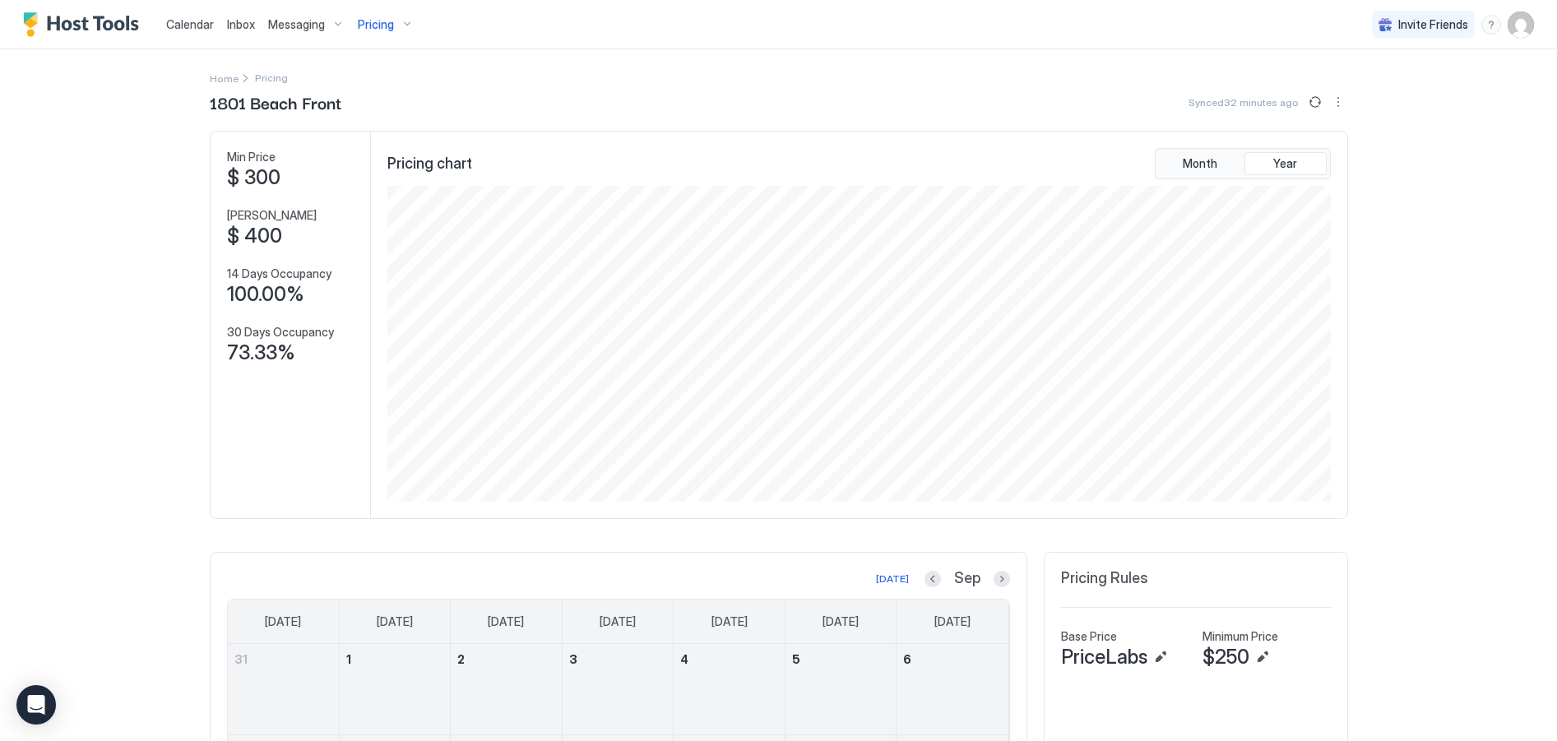
scroll to position [329, 0]
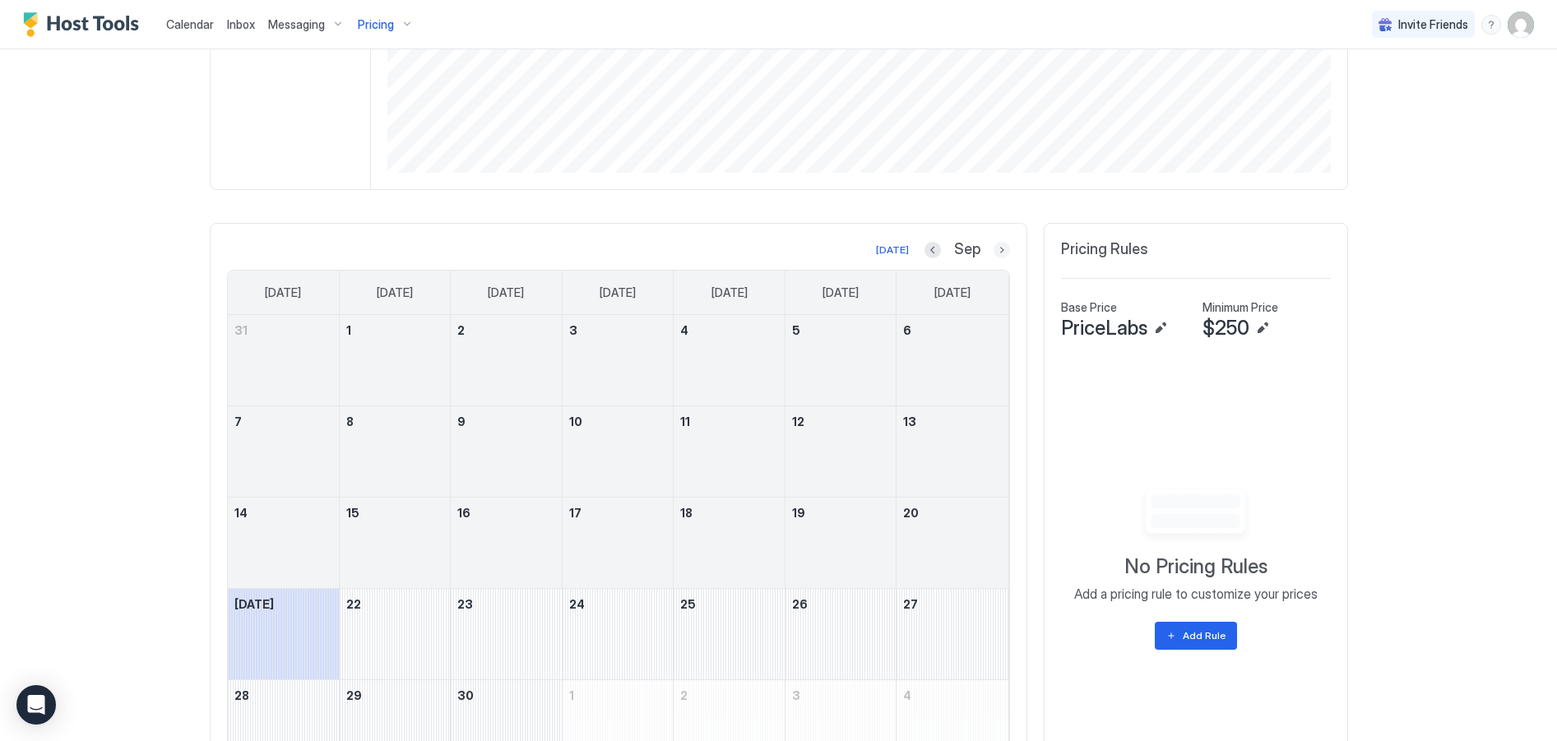
click at [994, 248] on button "Next month" at bounding box center [1002, 250] width 16 height 16
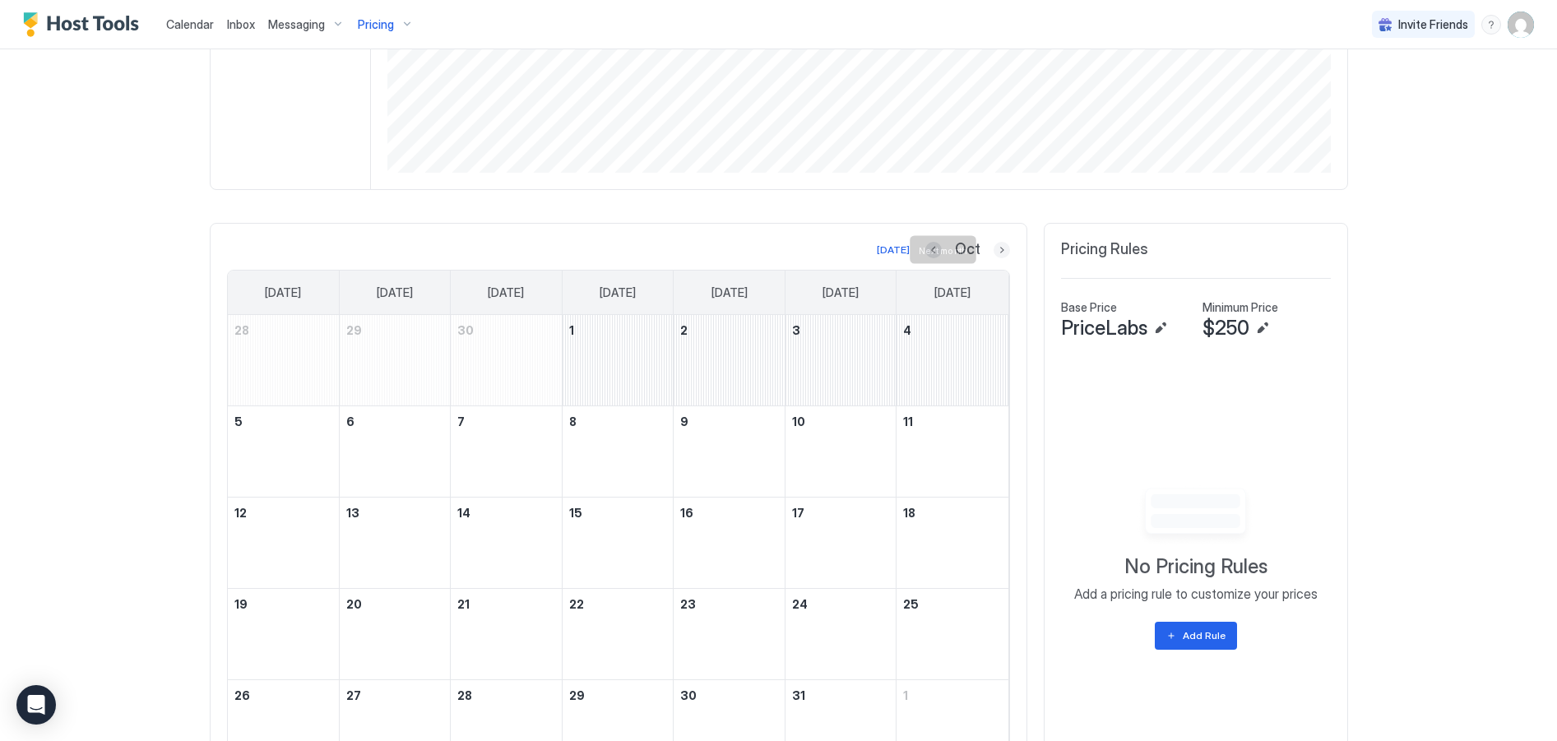
click at [994, 246] on button "Next month" at bounding box center [1002, 250] width 16 height 16
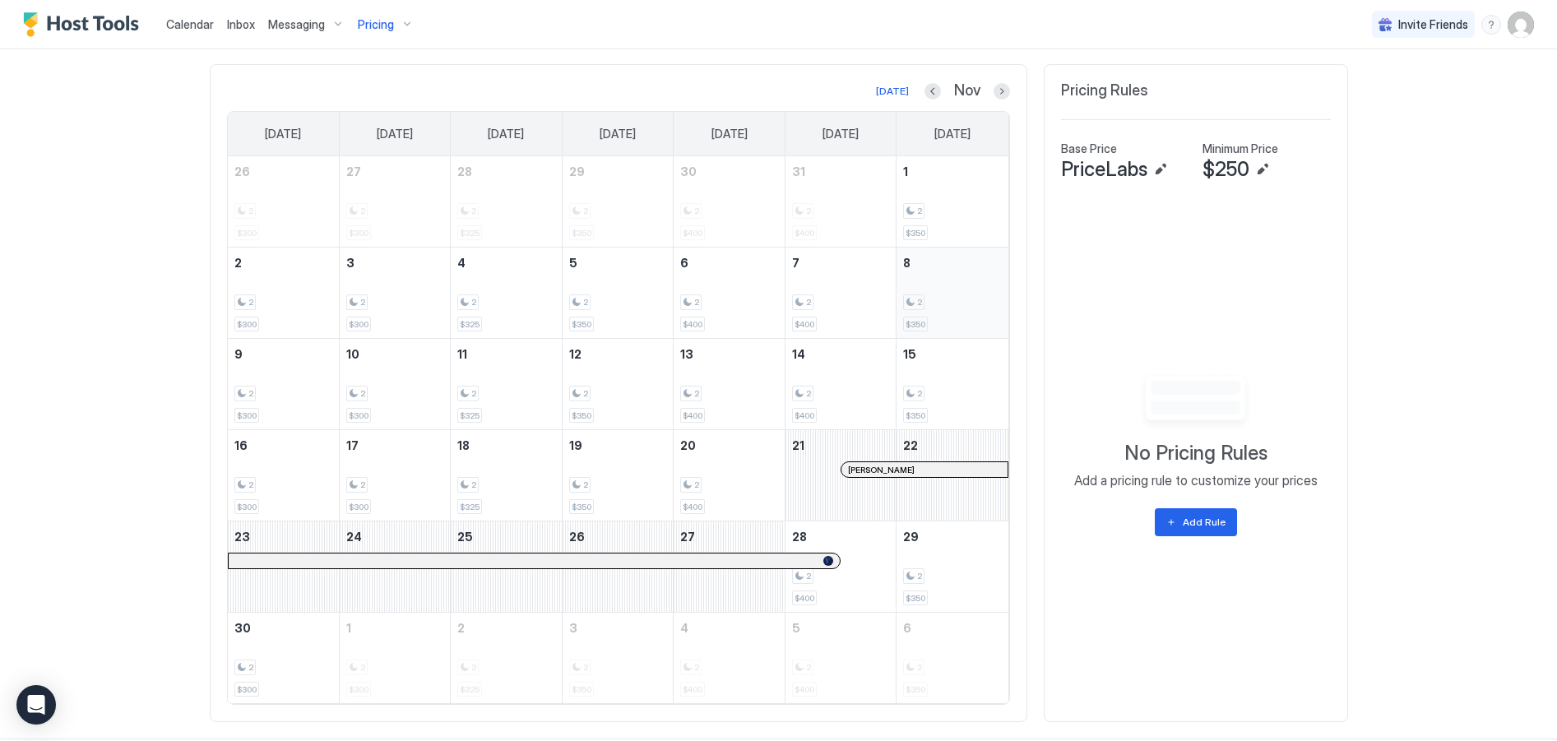
scroll to position [515, 0]
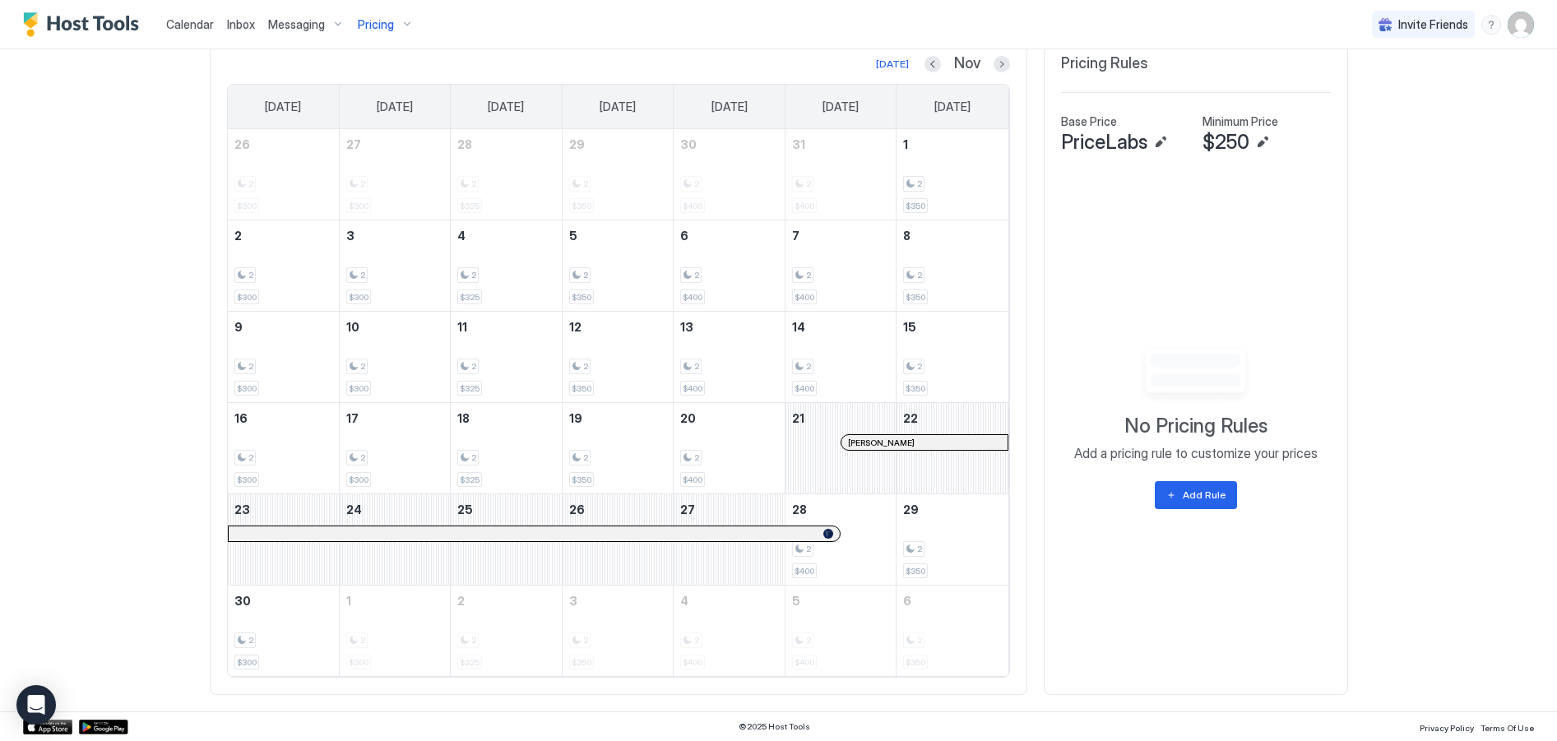
click at [886, 443] on div at bounding box center [891, 442] width 13 height 13
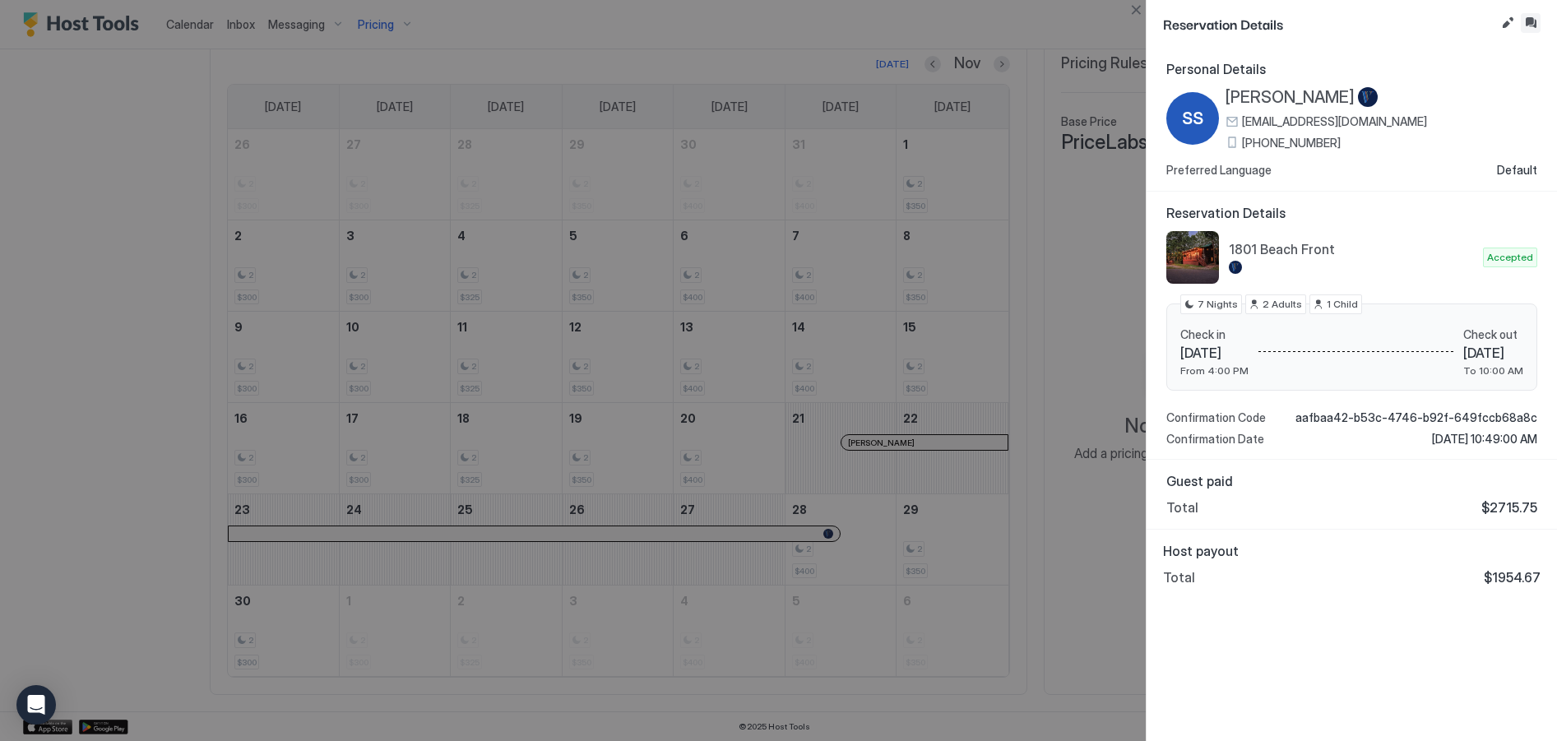
click at [1532, 22] on button "Inbox" at bounding box center [1531, 23] width 20 height 20
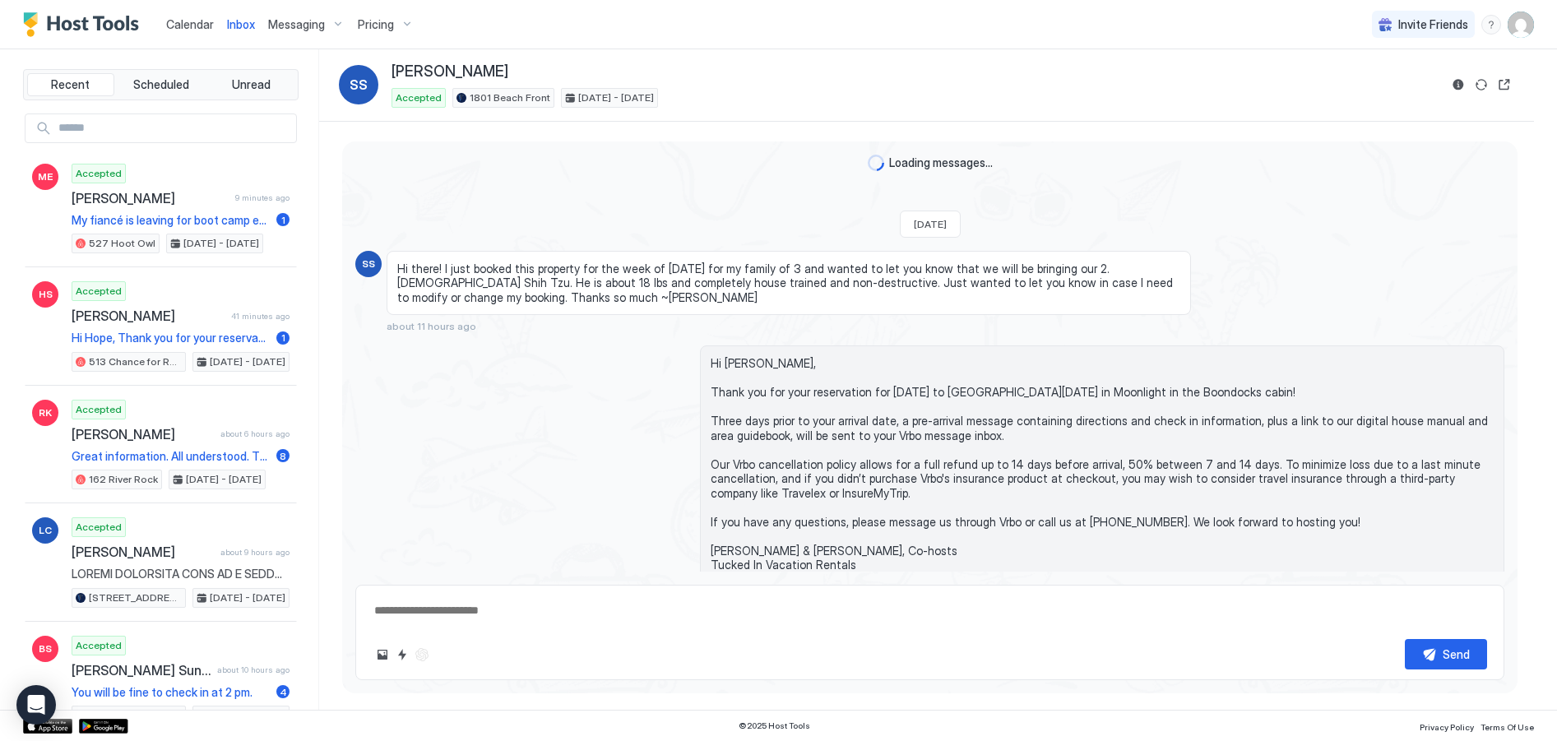
scroll to position [43, 0]
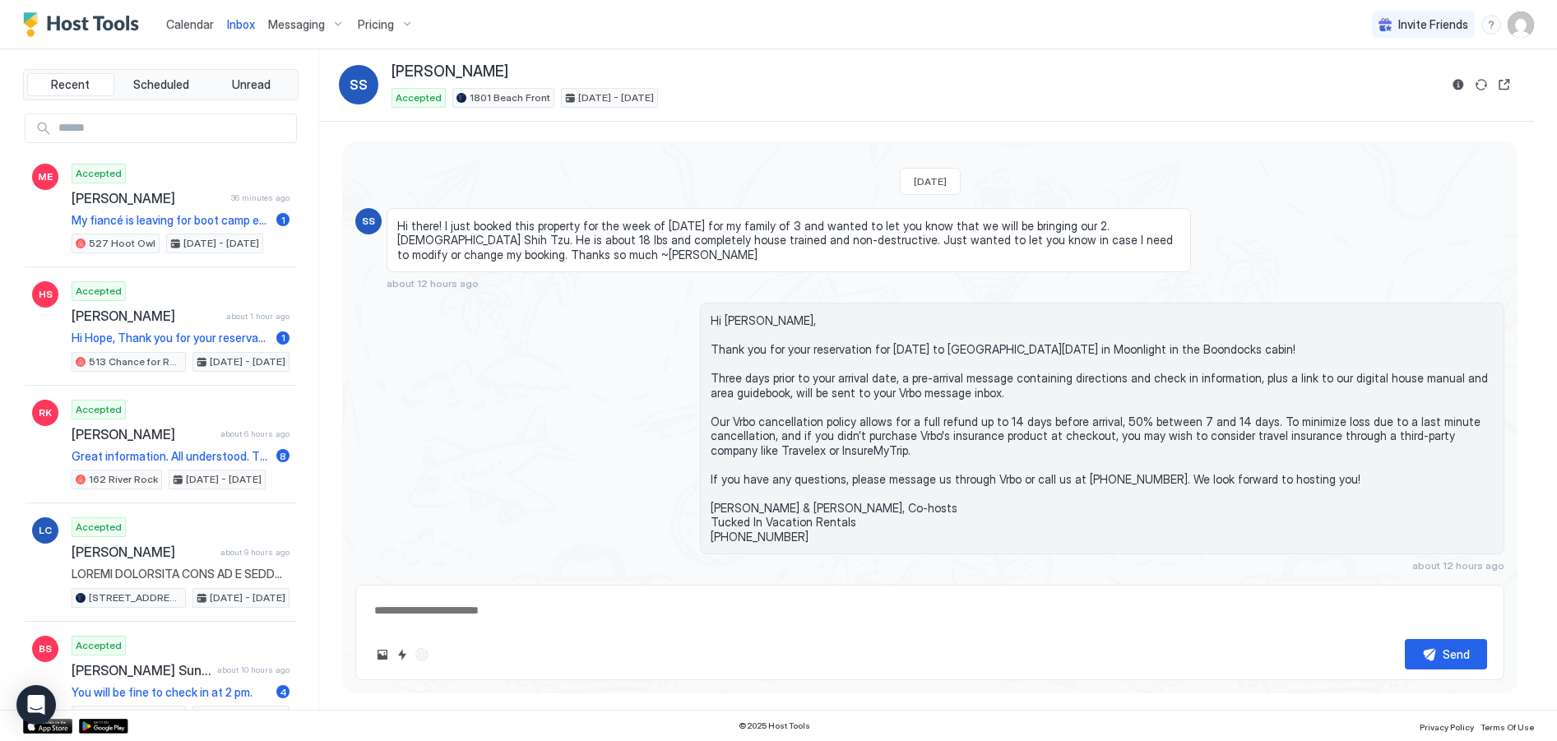
type textarea "*"
